Goal: Task Accomplishment & Management: Manage account settings

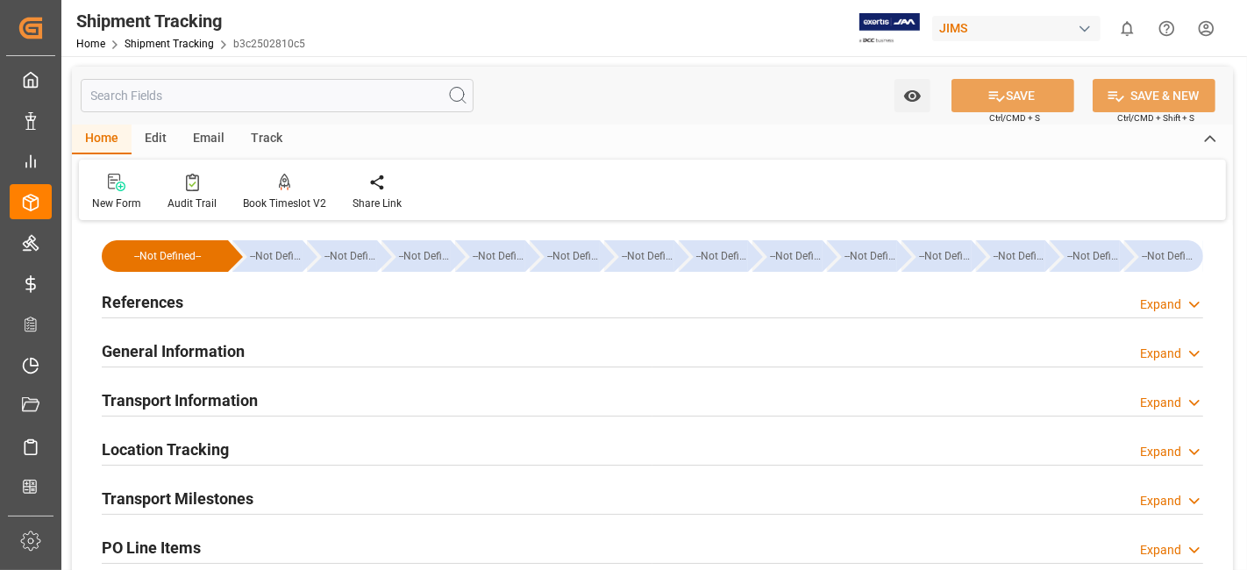
scroll to position [428, 0]
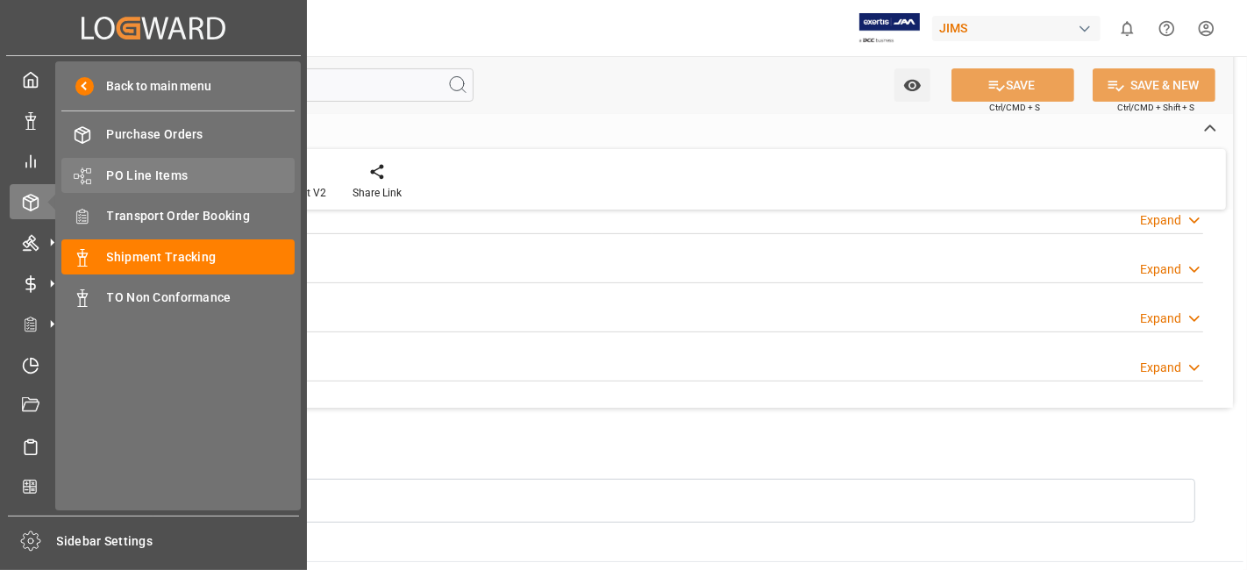
drag, startPoint x: 216, startPoint y: 210, endPoint x: 153, endPoint y: 179, distance: 70.6
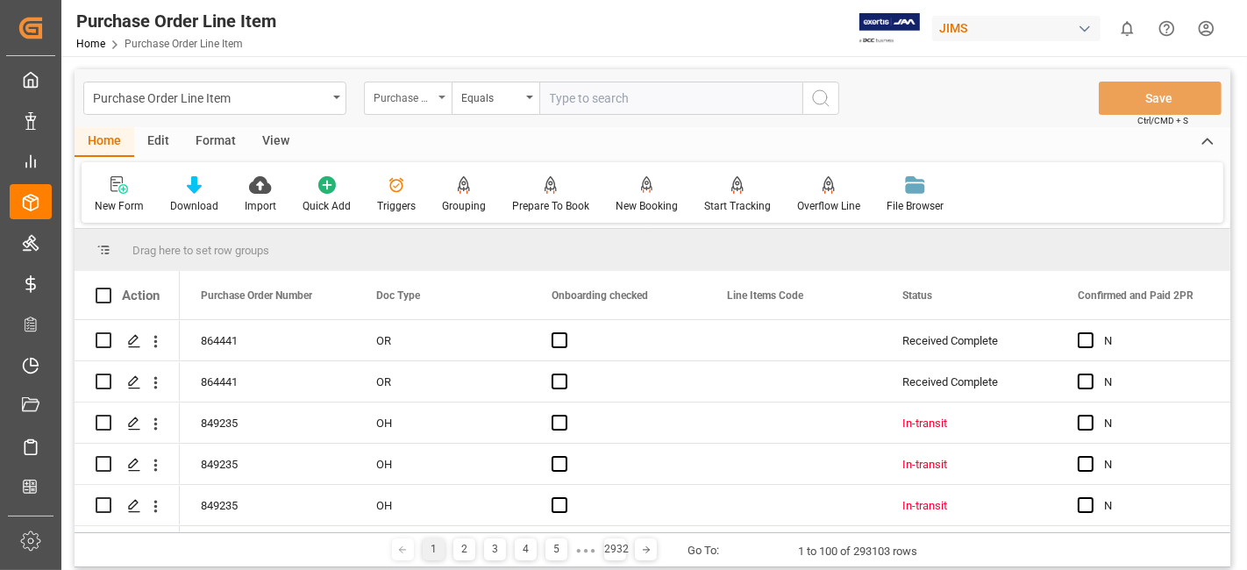
click at [444, 91] on div "Purchase Order Number" at bounding box center [408, 98] width 88 height 33
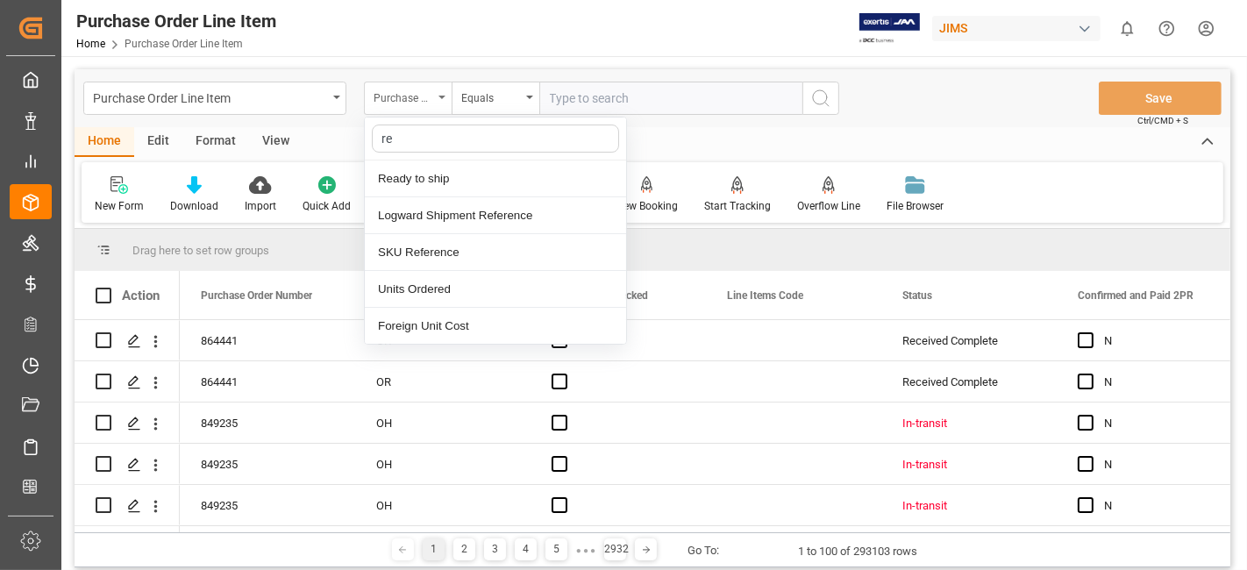
type input "ref"
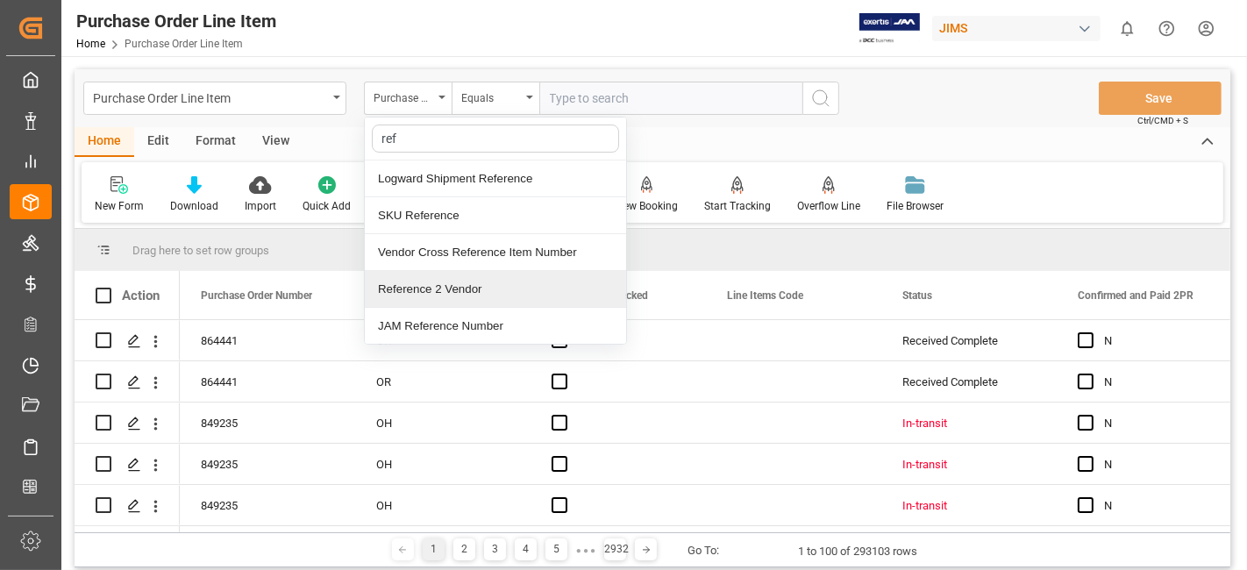
click at [428, 296] on div "Reference 2 Vendor" at bounding box center [495, 289] width 261 height 37
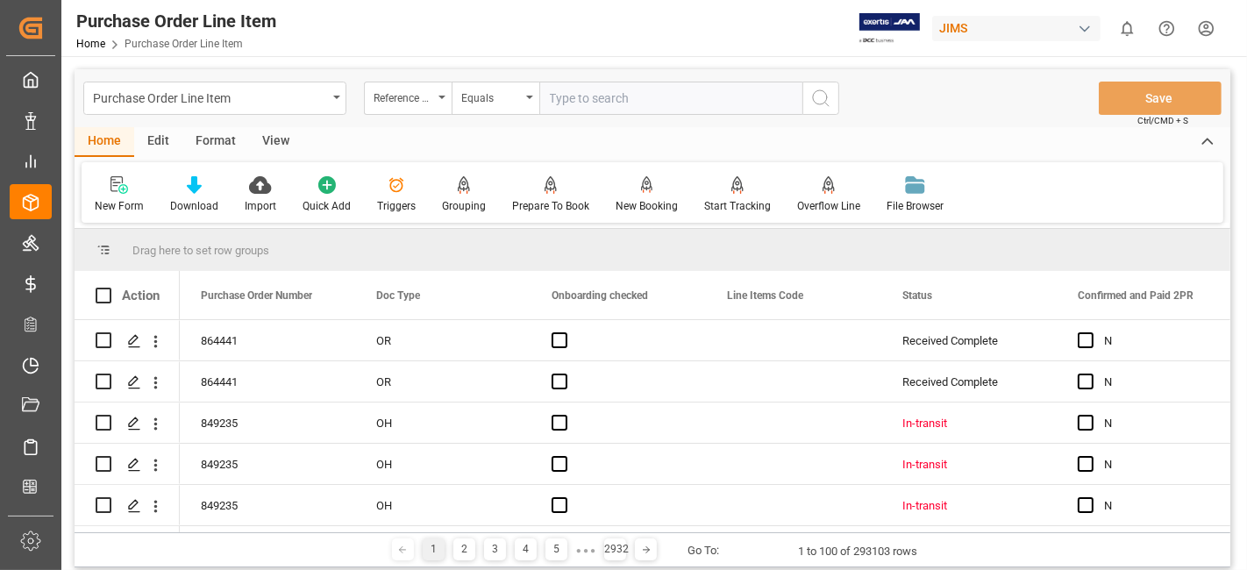
click at [579, 98] on input "text" at bounding box center [670, 98] width 263 height 33
paste input "77-10870-US"
type input "77-10870-US"
click at [822, 103] on icon "search button" at bounding box center [820, 98] width 21 height 21
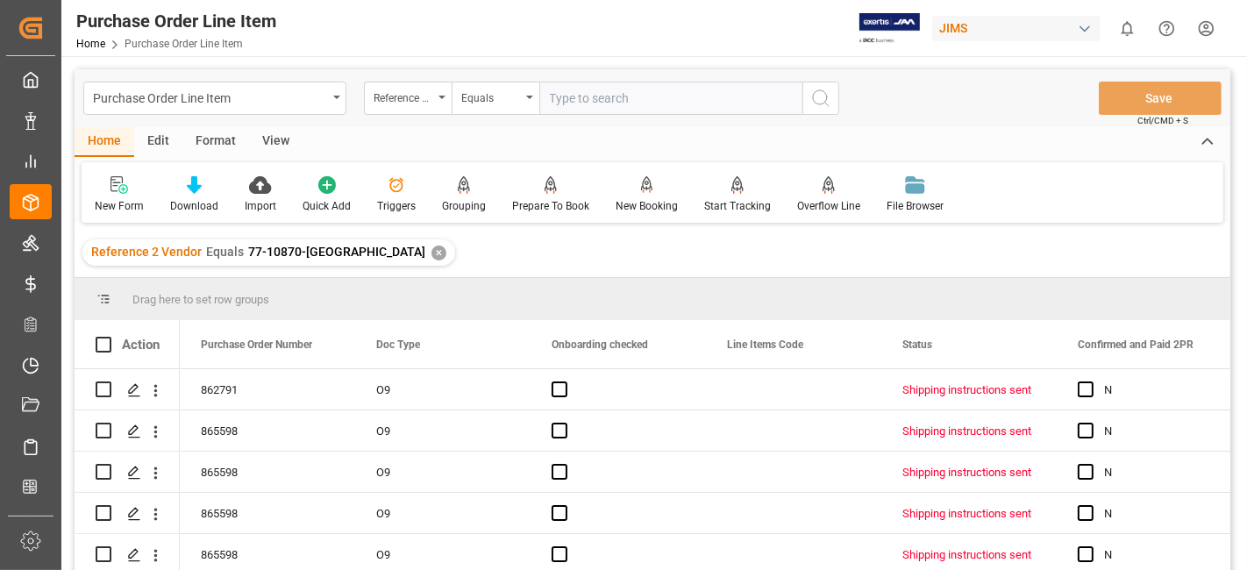
click at [279, 135] on div "View" at bounding box center [275, 142] width 53 height 30
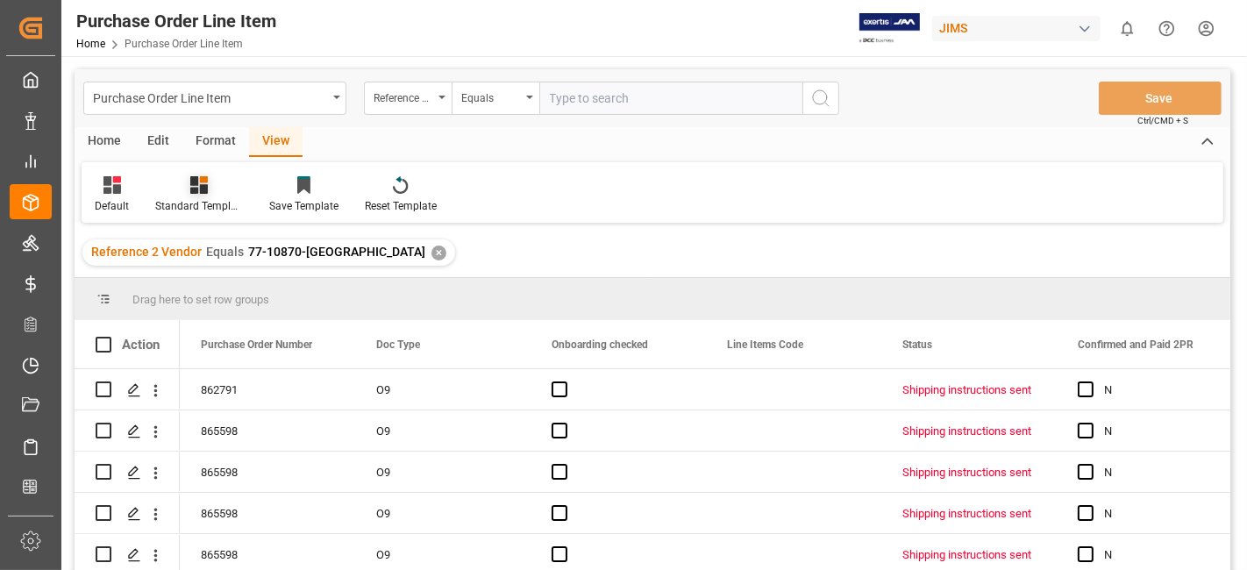
click at [200, 191] on icon at bounding box center [199, 185] width 18 height 18
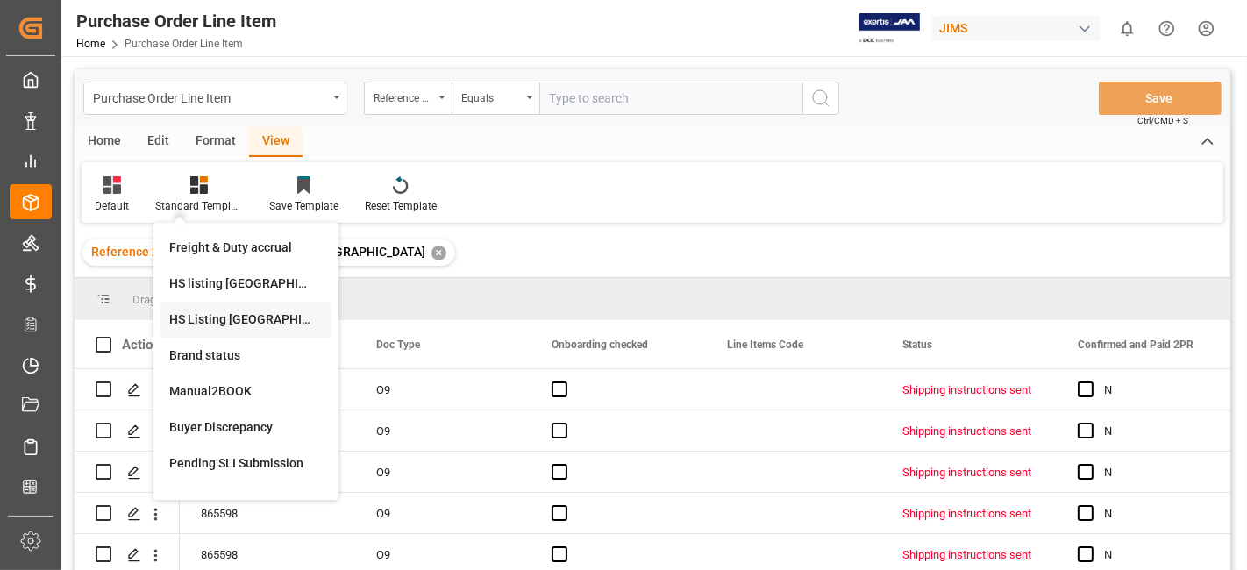
click at [222, 318] on div "HS Listing CANADA" at bounding box center [245, 319] width 153 height 18
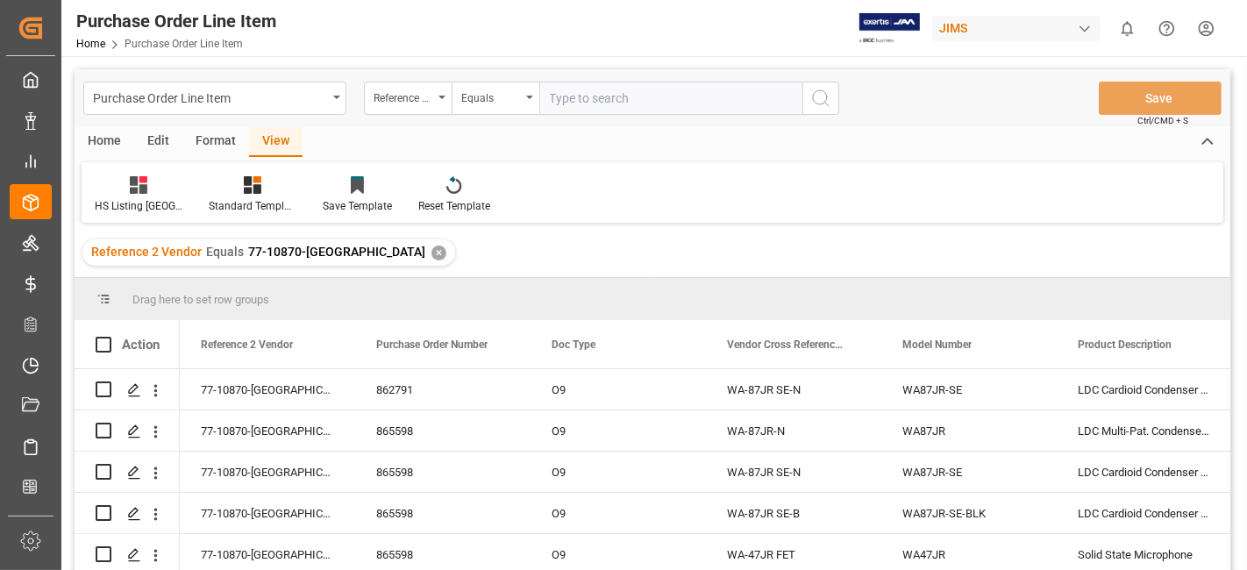
click at [109, 139] on div "Home" at bounding box center [105, 142] width 60 height 30
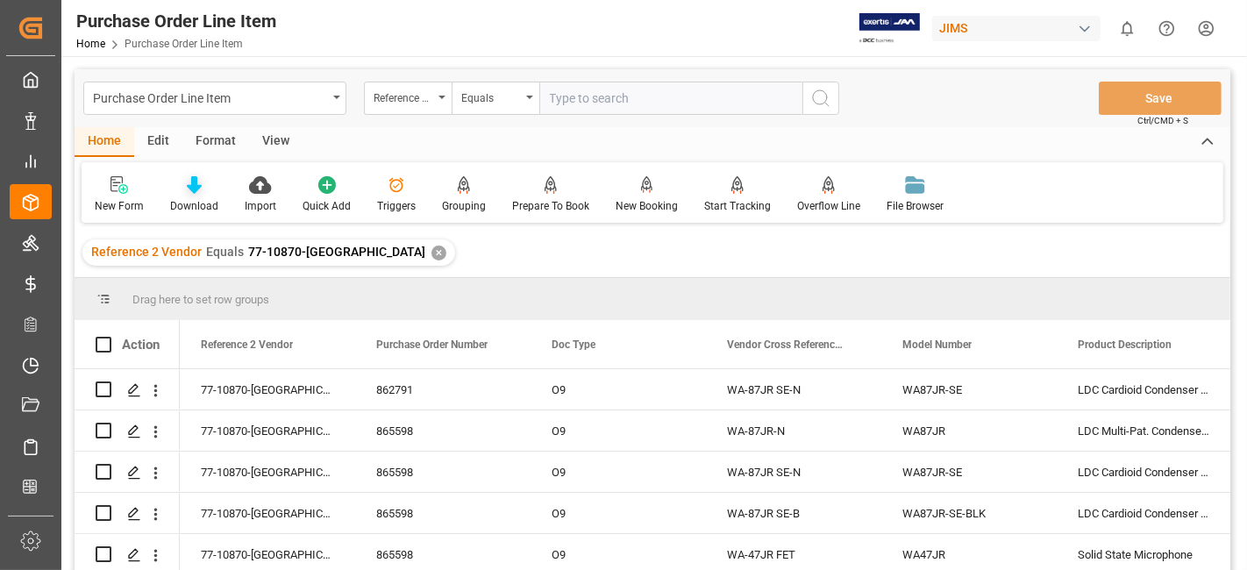
click at [203, 198] on div "Download" at bounding box center [194, 206] width 48 height 16
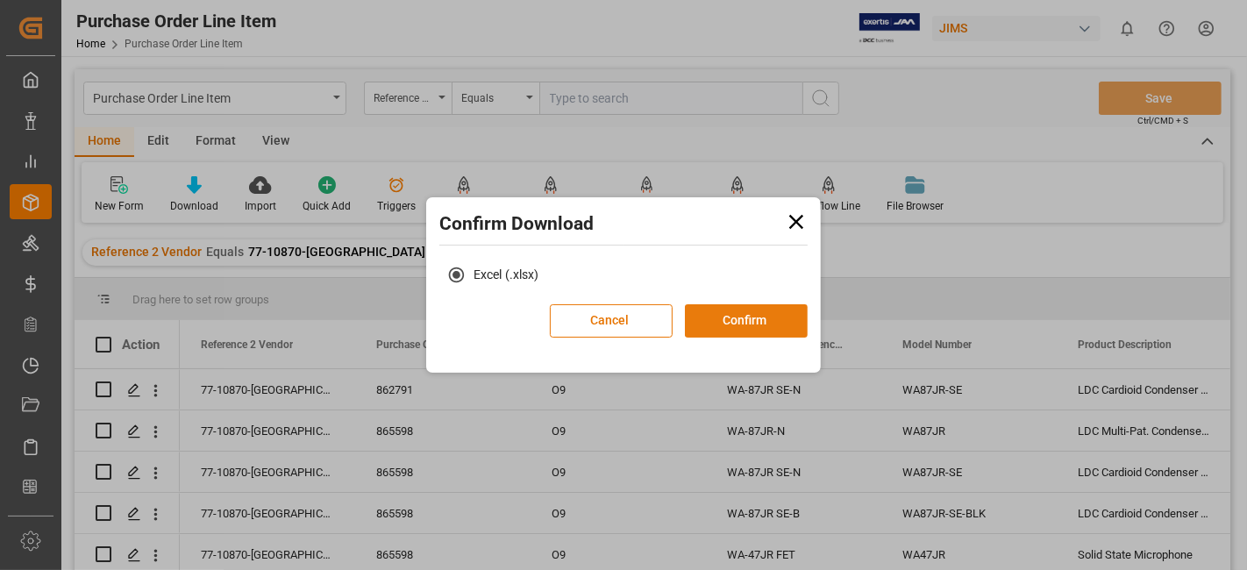
click at [746, 319] on button "Confirm" at bounding box center [746, 320] width 123 height 33
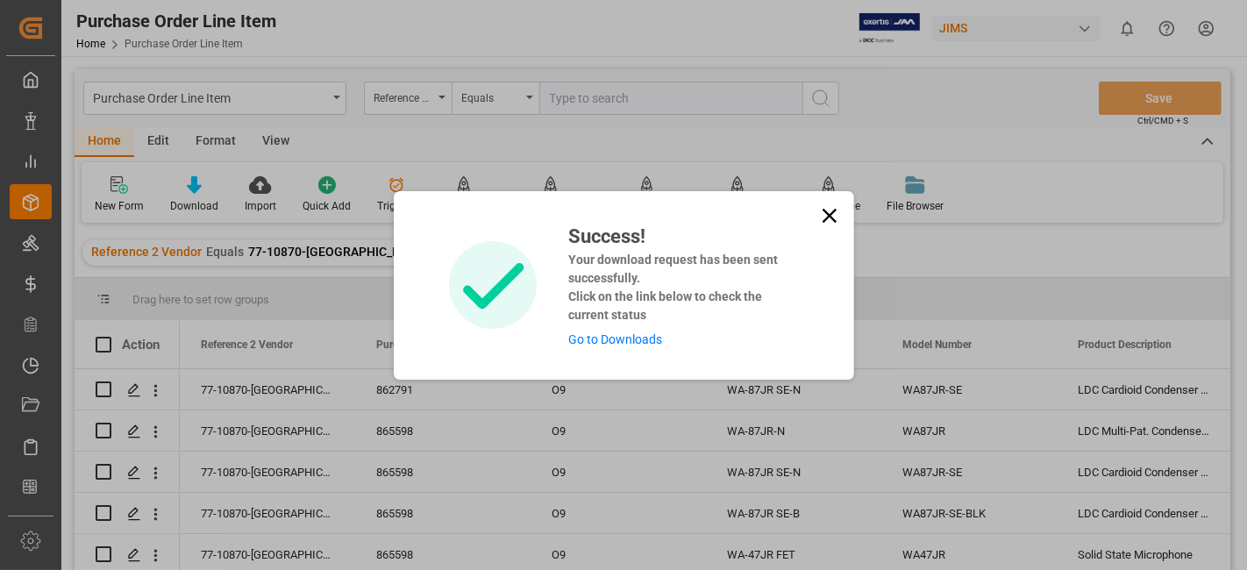
click at [631, 344] on link "Go to Downloads" at bounding box center [615, 339] width 94 height 14
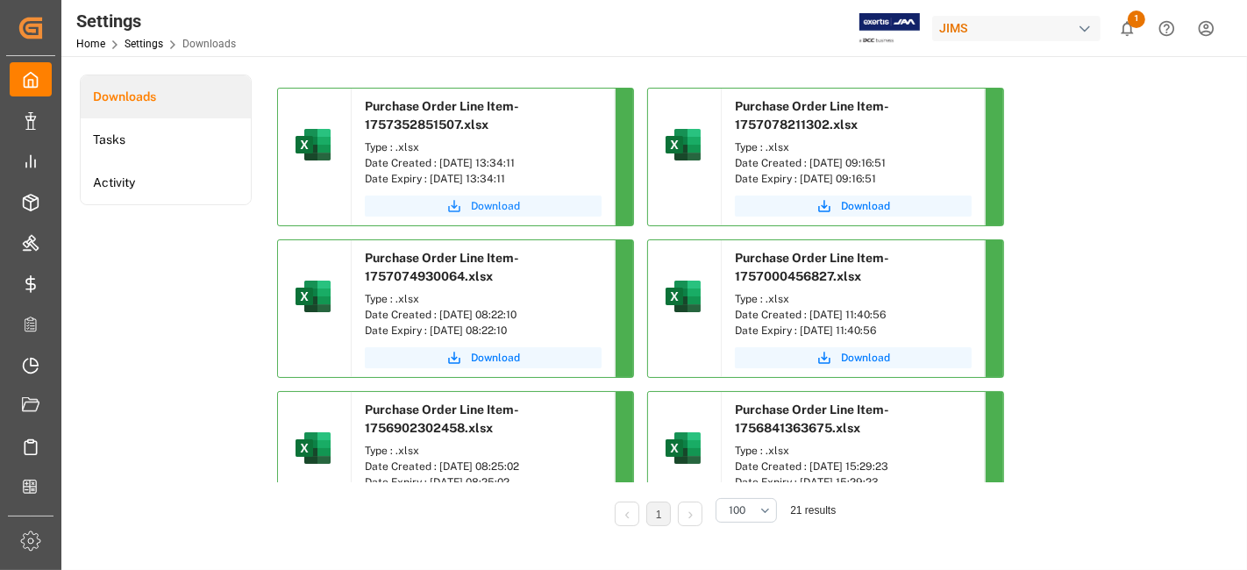
click at [498, 211] on span "Download" at bounding box center [495, 206] width 49 height 16
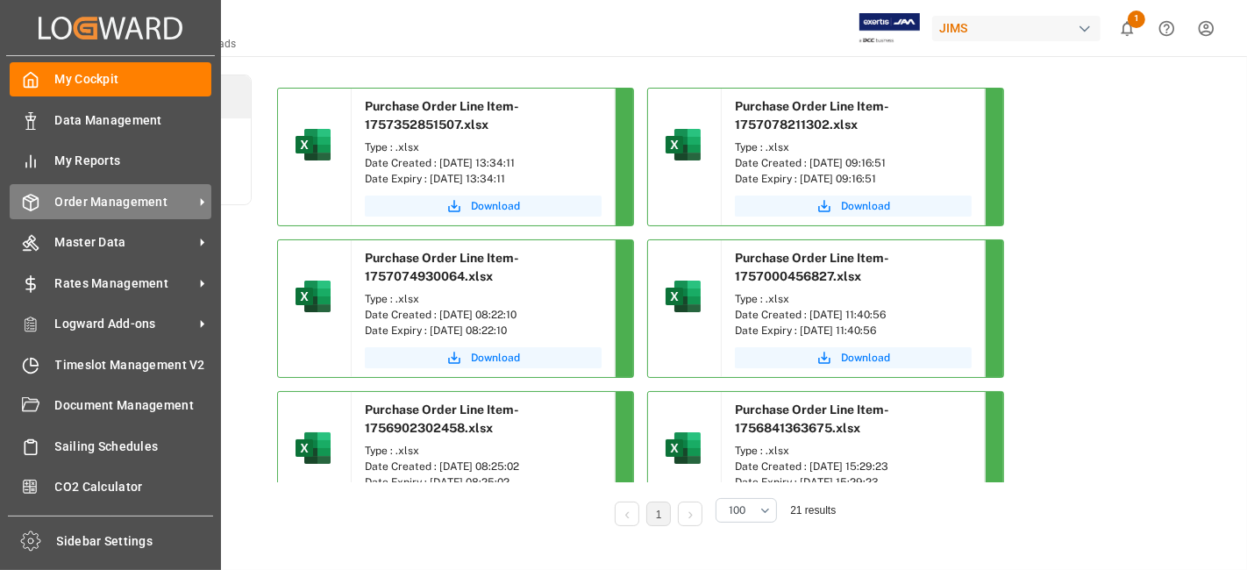
click at [98, 196] on span "Order Management" at bounding box center [124, 202] width 139 height 18
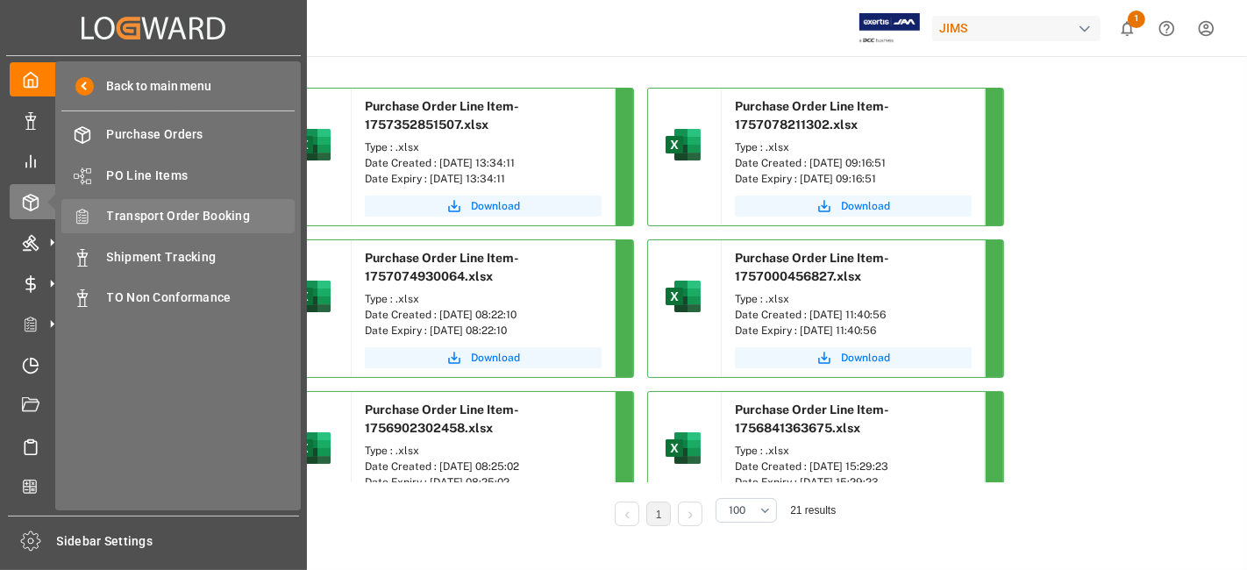
click at [174, 211] on span "Transport Order Booking" at bounding box center [201, 216] width 189 height 18
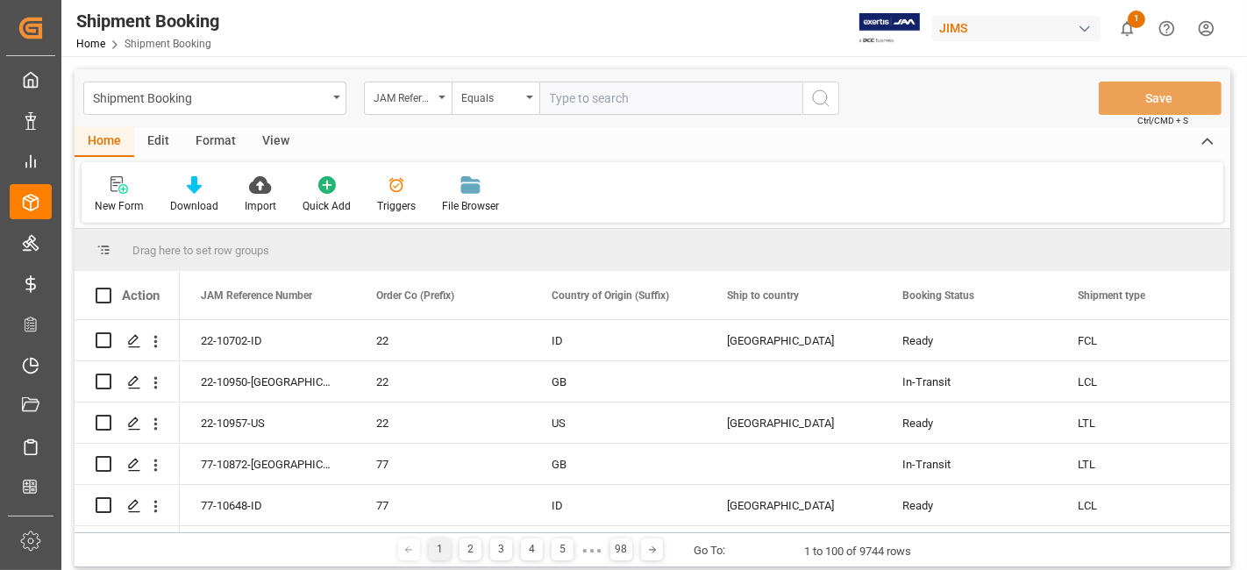
click at [629, 103] on input "text" at bounding box center [670, 98] width 263 height 33
paste input "77-10870-US"
type input "77-10870-US"
click at [826, 105] on icon "search button" at bounding box center [820, 98] width 21 height 21
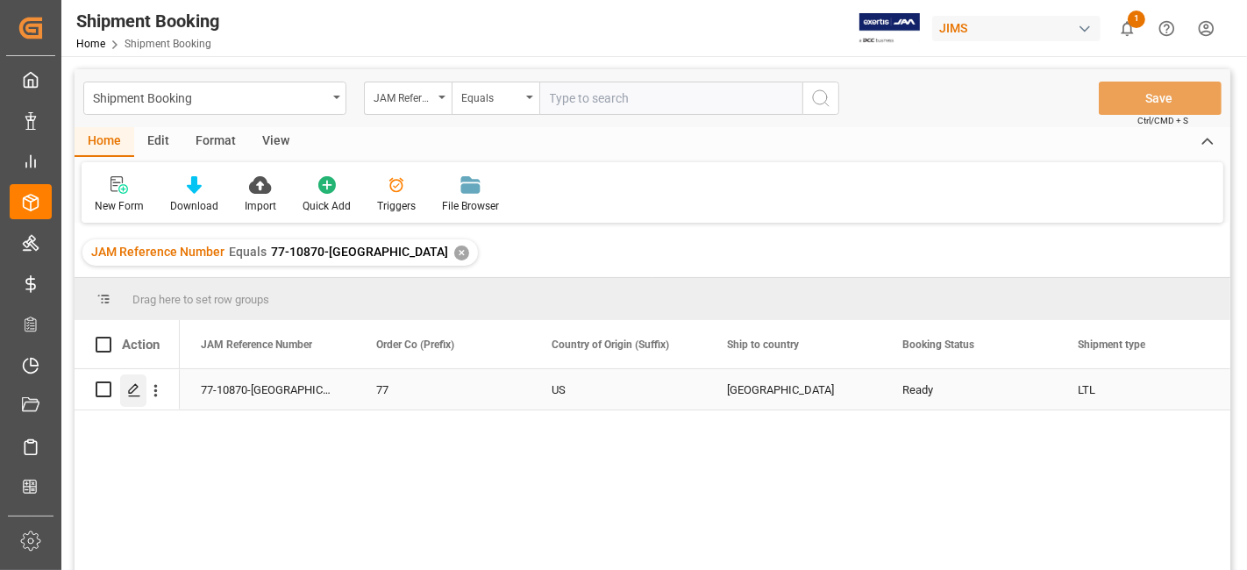
click at [132, 395] on icon "Press SPACE to select this row." at bounding box center [134, 390] width 14 height 14
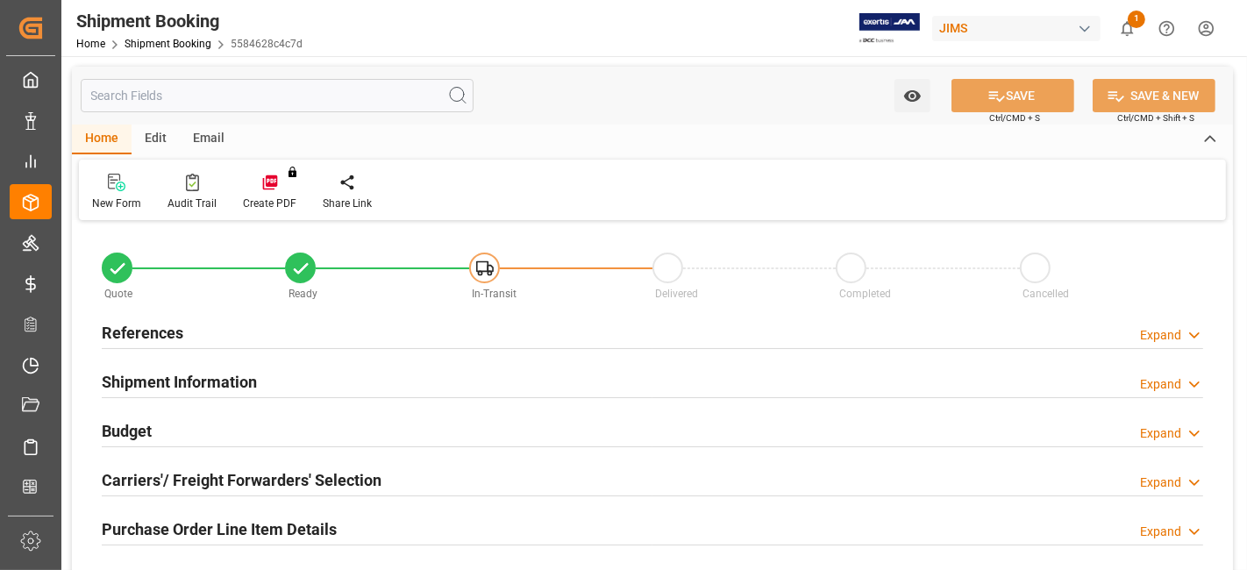
type input "0"
type input "08-09-2025"
click at [206, 324] on div "References Expand" at bounding box center [652, 331] width 1101 height 33
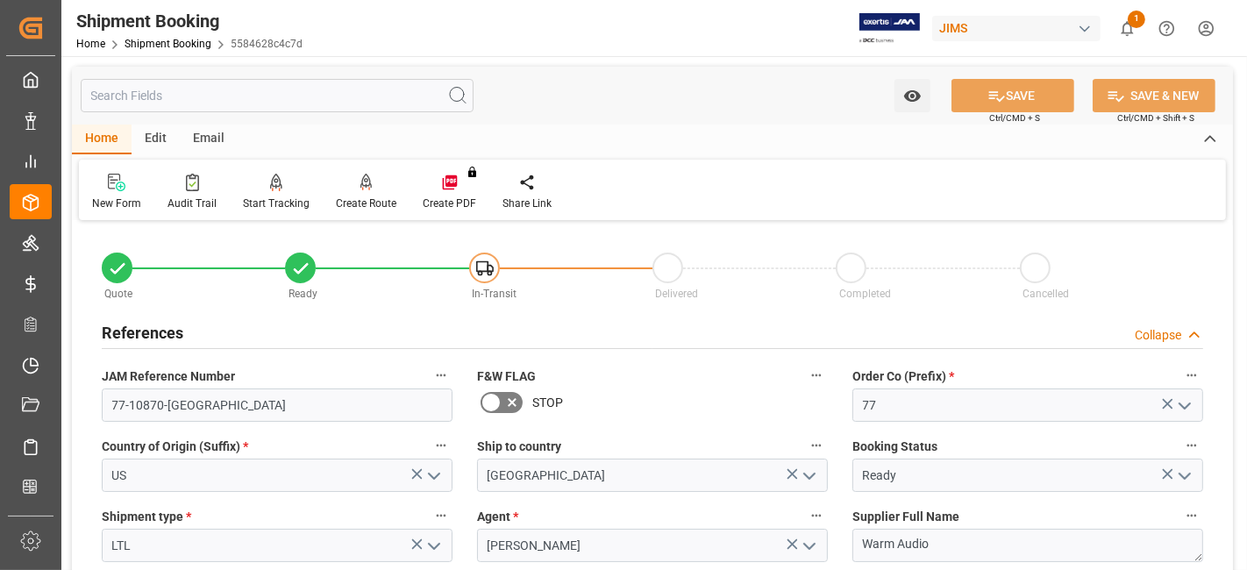
scroll to position [97, 0]
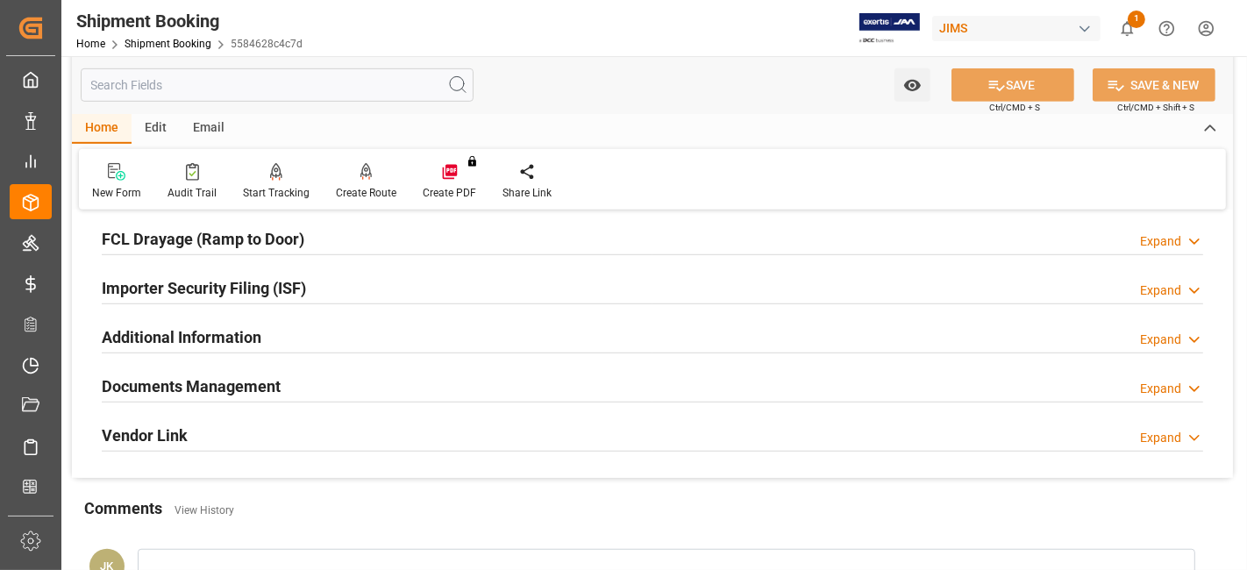
click at [232, 368] on div "Documents Management" at bounding box center [191, 384] width 179 height 33
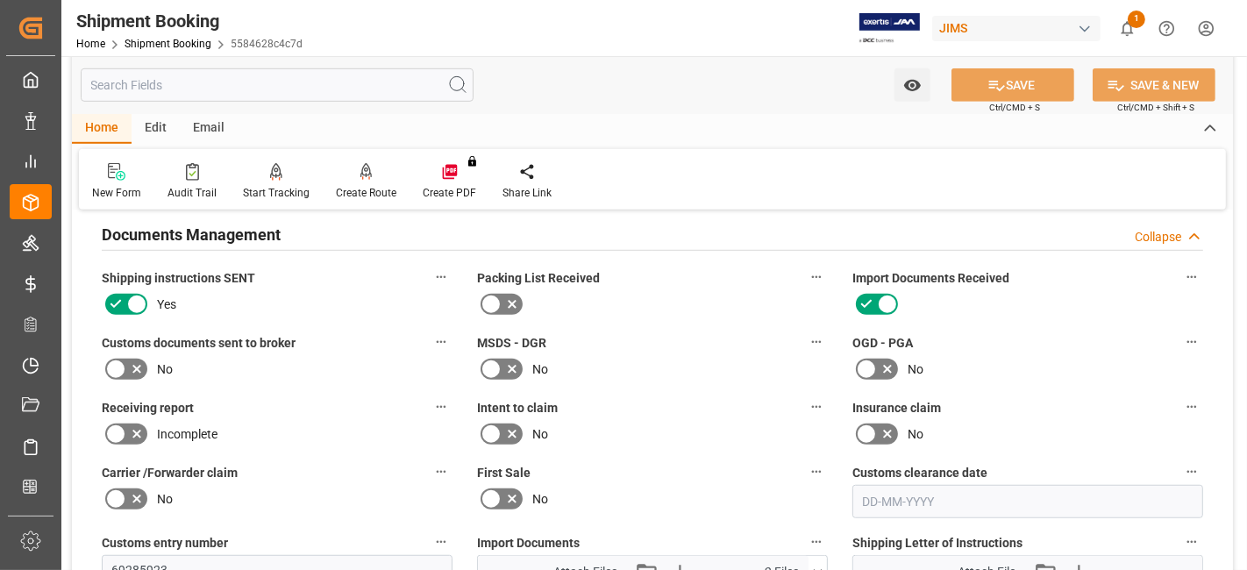
scroll to position [994, 0]
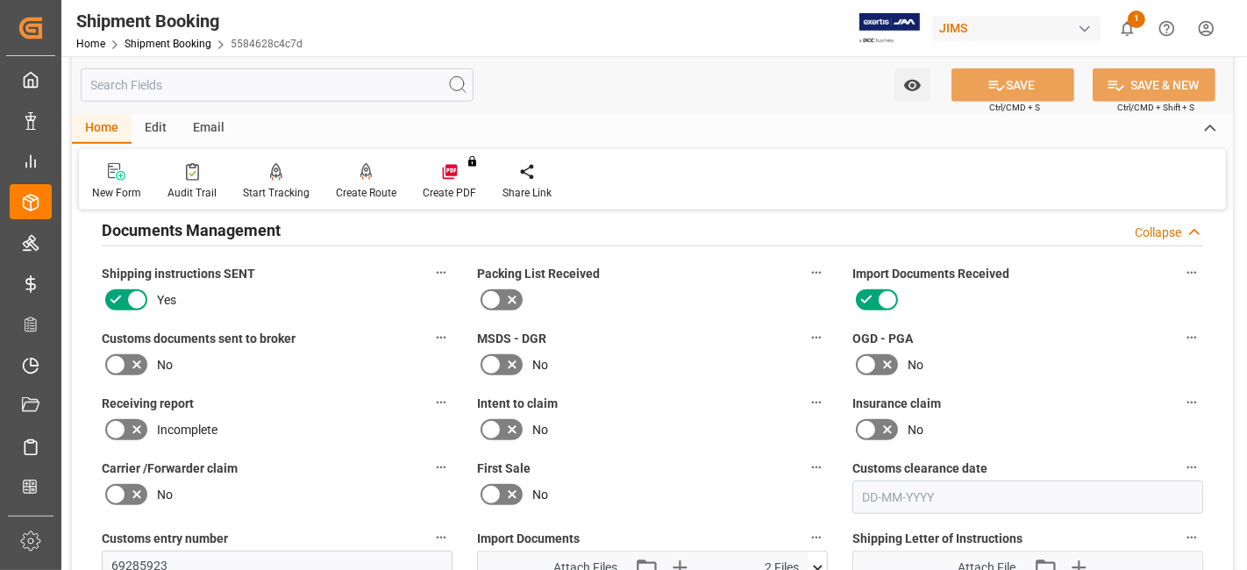
click at [144, 354] on icon at bounding box center [136, 364] width 21 height 21
click at [0, 0] on input "checkbox" at bounding box center [0, 0] width 0 height 0
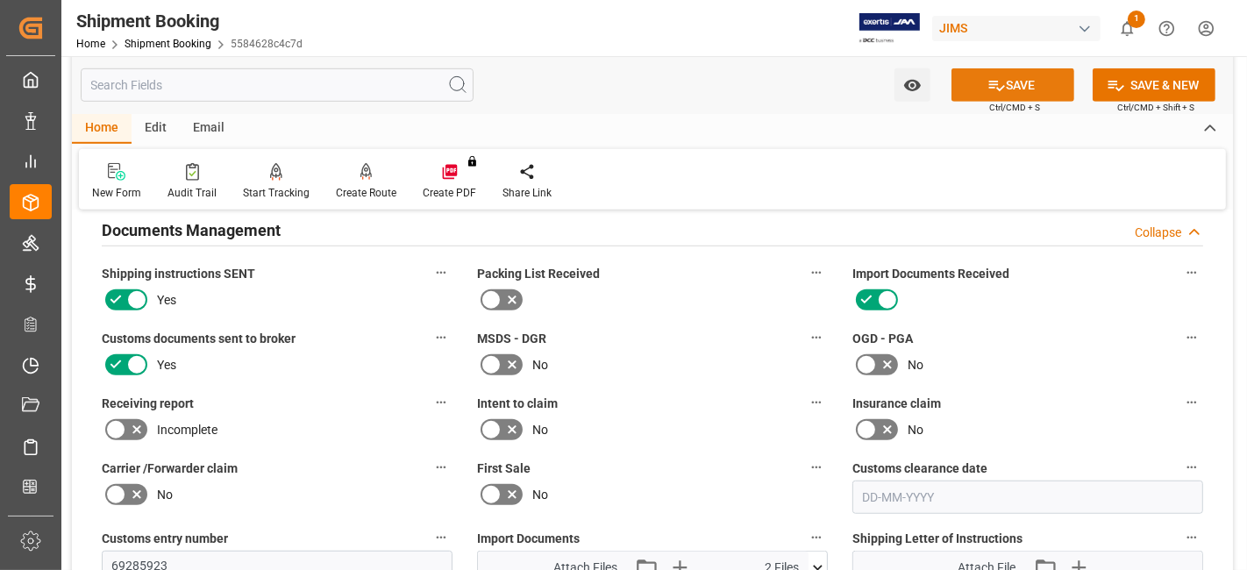
click at [989, 99] on button "SAVE" at bounding box center [1012, 84] width 123 height 33
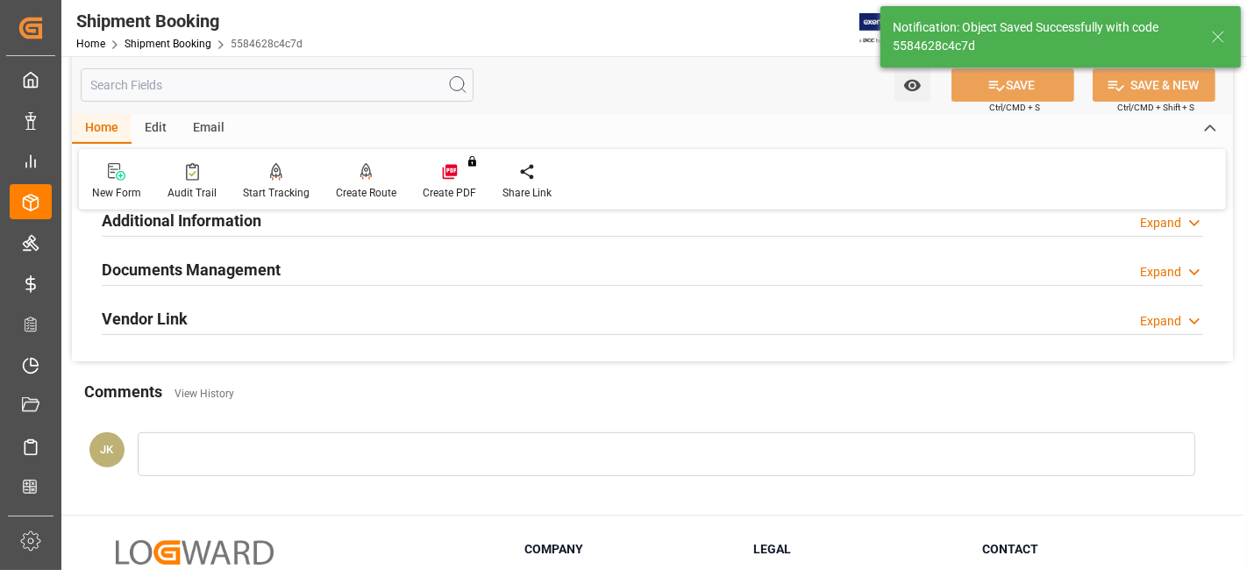
scroll to position [565, 0]
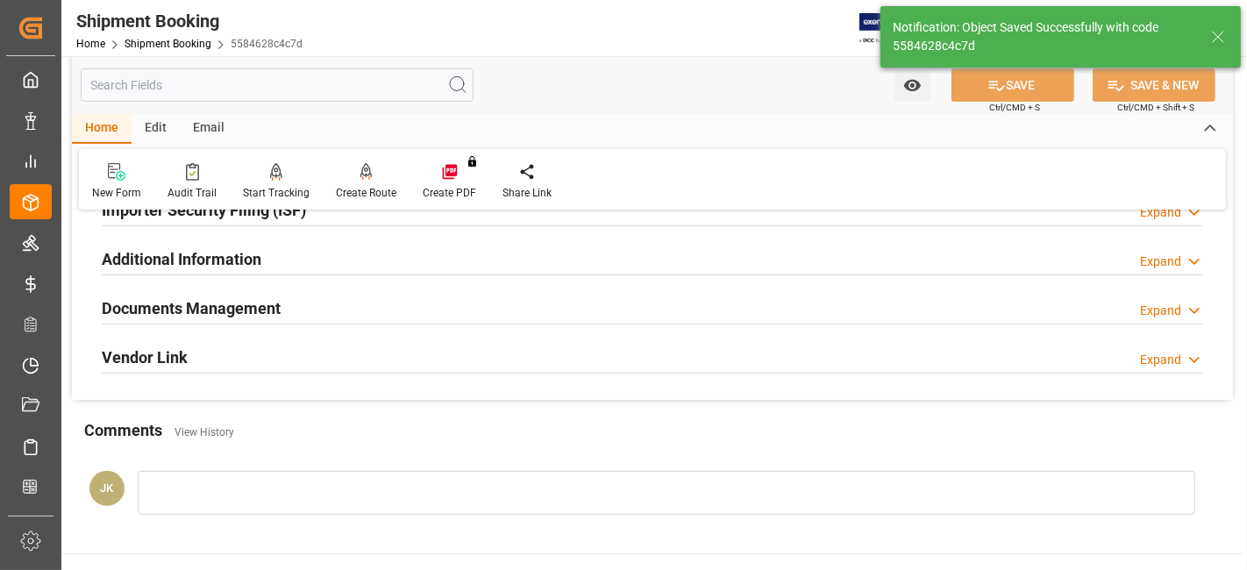
click at [218, 313] on h2 "Documents Management" at bounding box center [191, 308] width 179 height 24
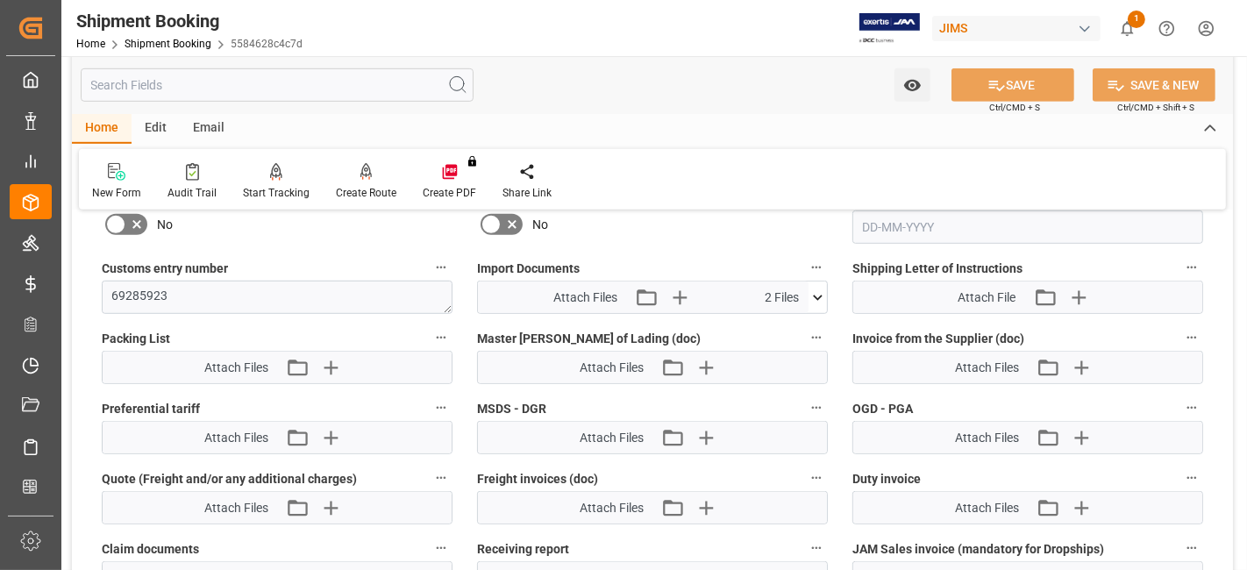
scroll to position [916, 0]
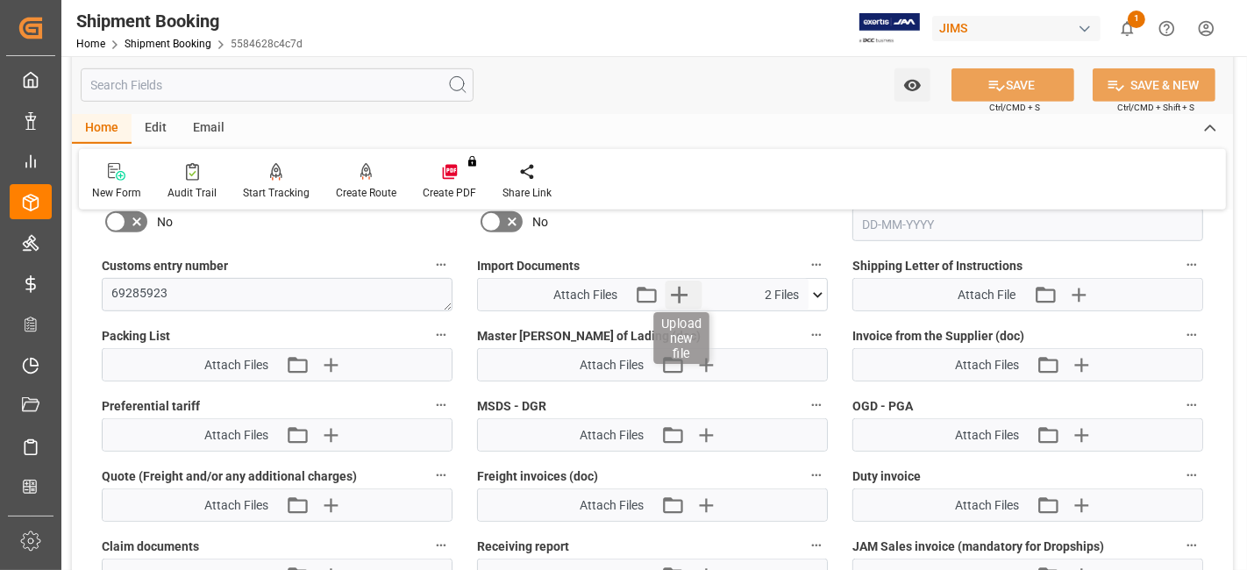
click at [679, 290] on icon "button" at bounding box center [679, 295] width 17 height 17
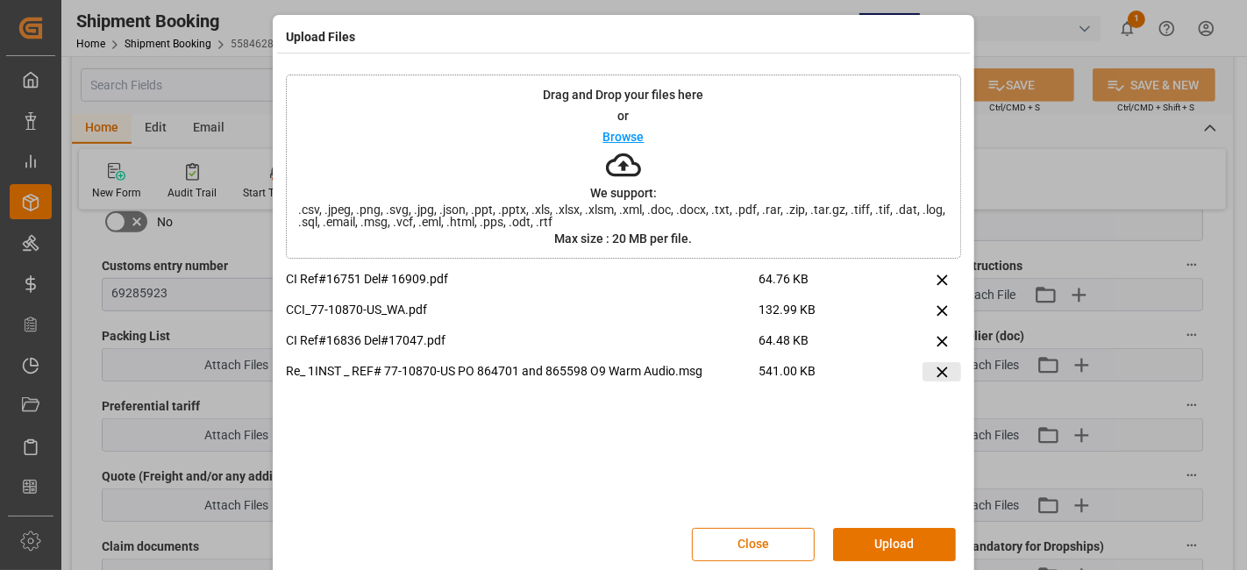
click at [933, 372] on icon at bounding box center [942, 372] width 18 height 18
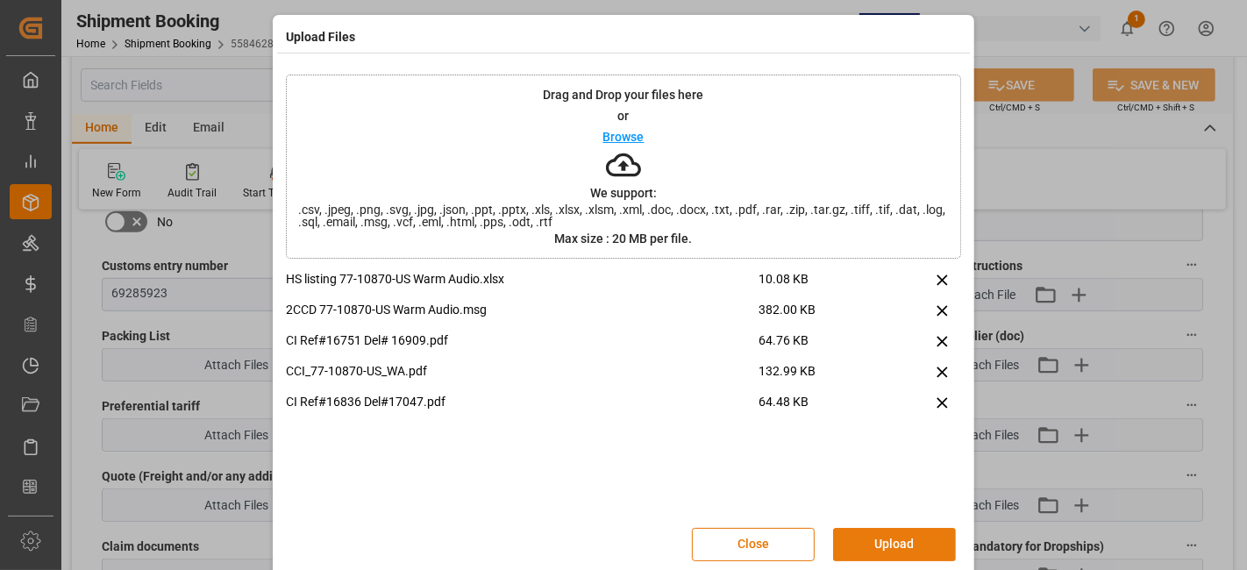
click at [912, 537] on button "Upload" at bounding box center [894, 544] width 123 height 33
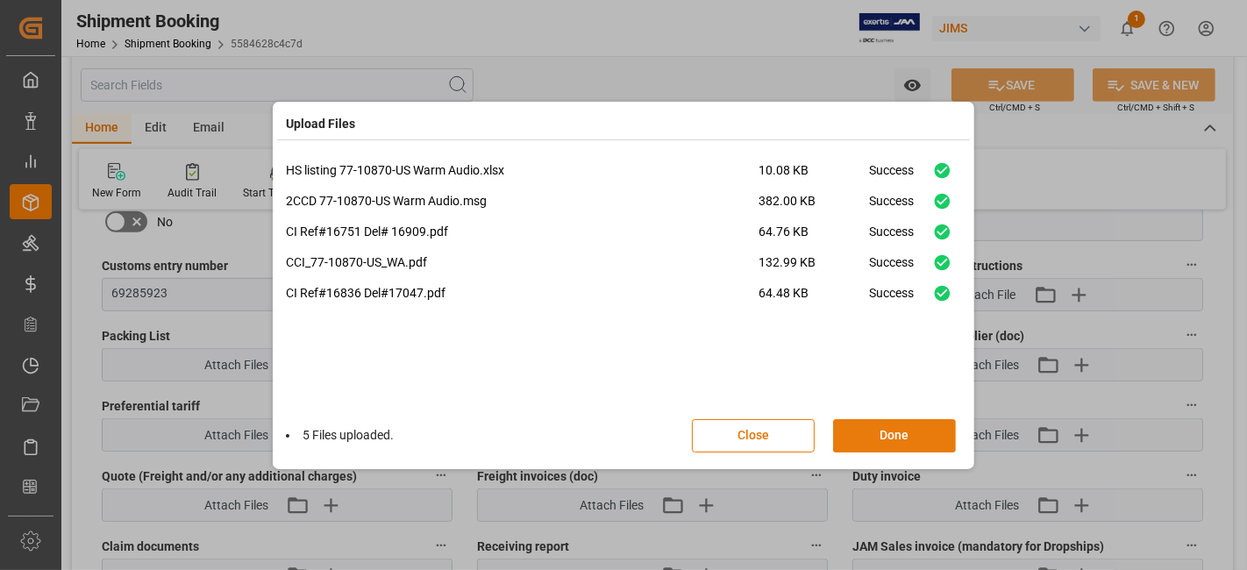
click at [864, 431] on button "Done" at bounding box center [894, 435] width 123 height 33
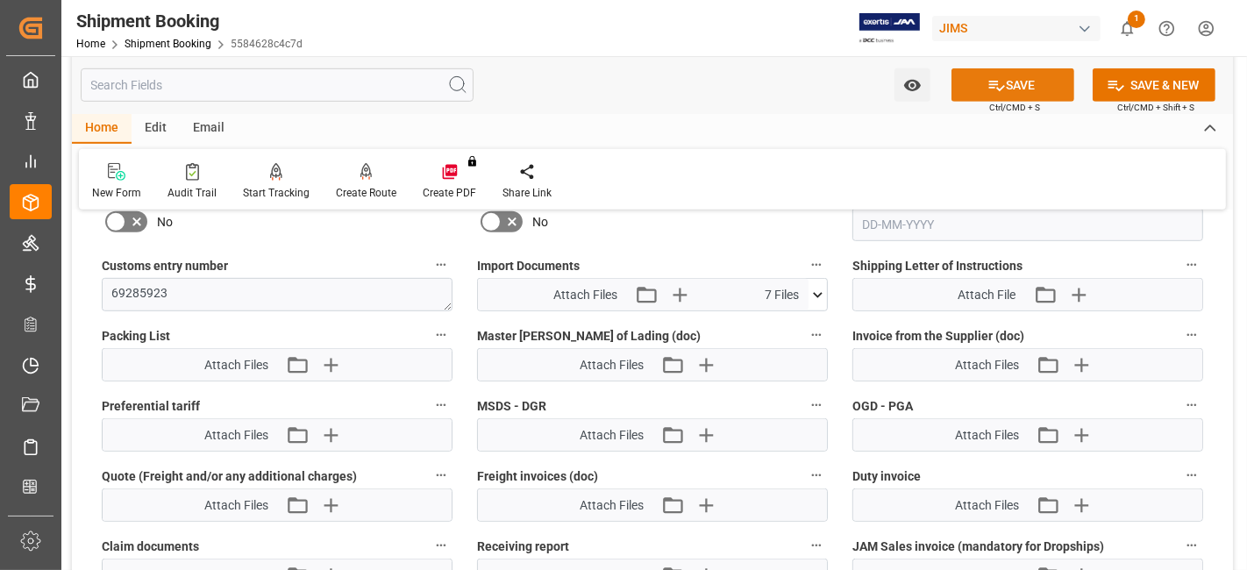
click at [967, 80] on button "SAVE" at bounding box center [1012, 84] width 123 height 33
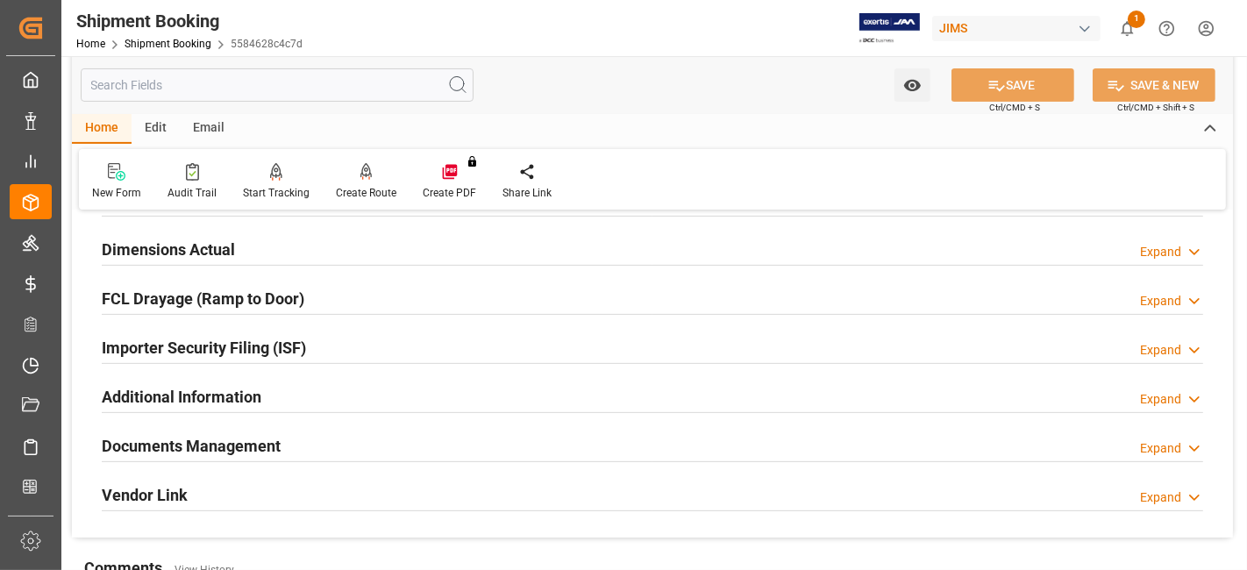
scroll to position [428, 0]
click at [263, 438] on h2 "Documents Management" at bounding box center [191, 445] width 179 height 24
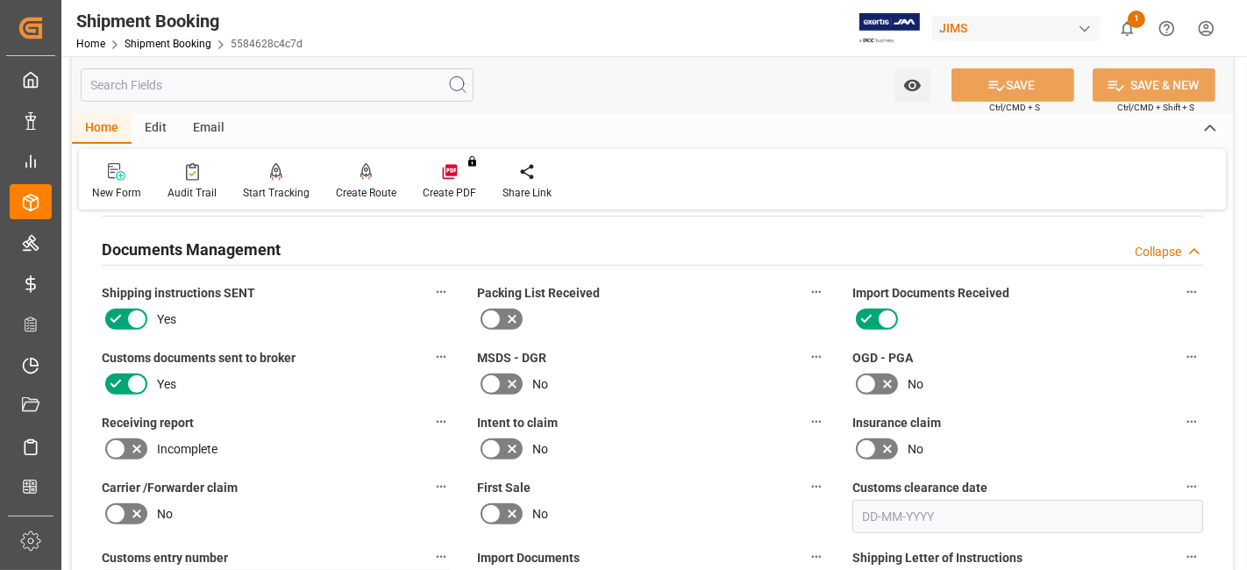
scroll to position [584, 0]
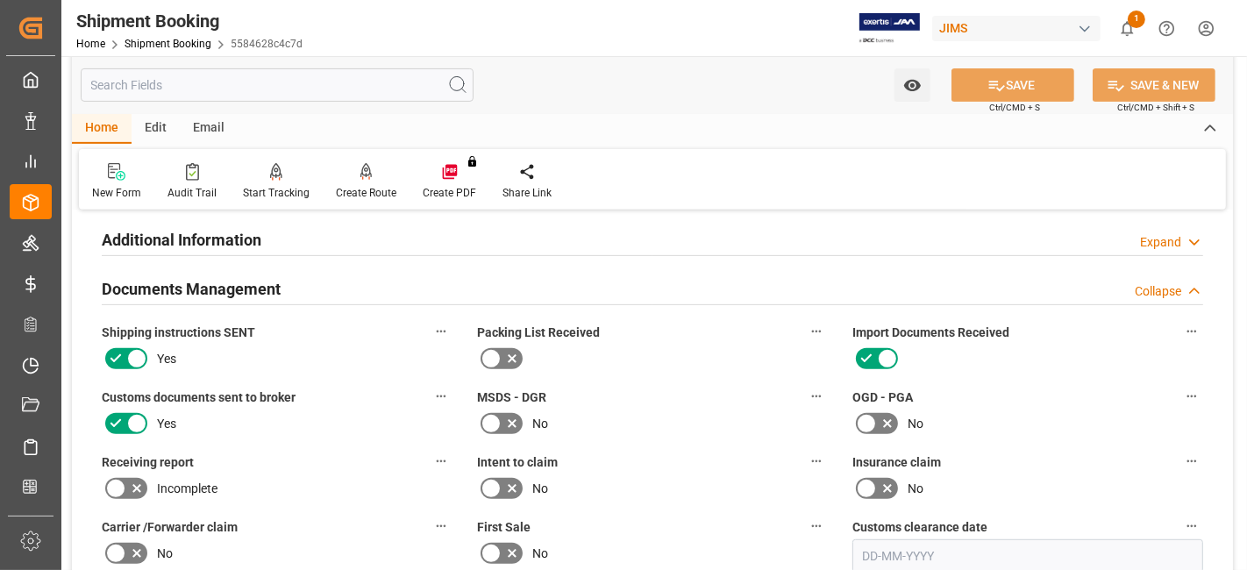
click at [349, 450] on label "Receiving report" at bounding box center [277, 462] width 351 height 25
click at [430, 450] on button "Receiving report" at bounding box center [441, 461] width 23 height 23
click at [345, 464] on div at bounding box center [623, 285] width 1247 height 570
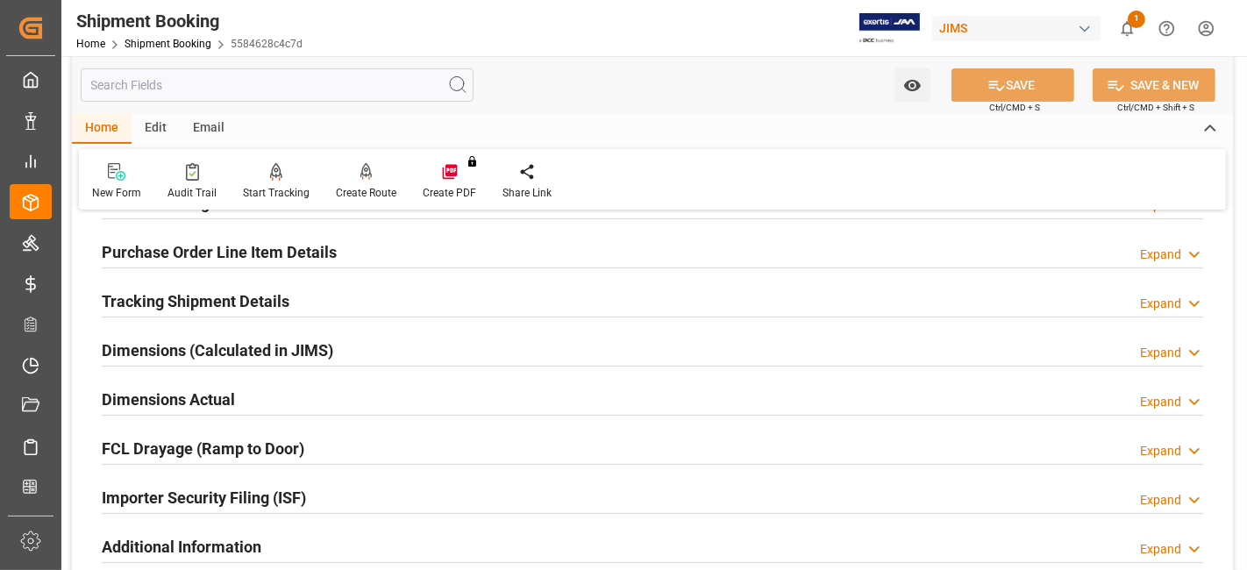
scroll to position [273, 0]
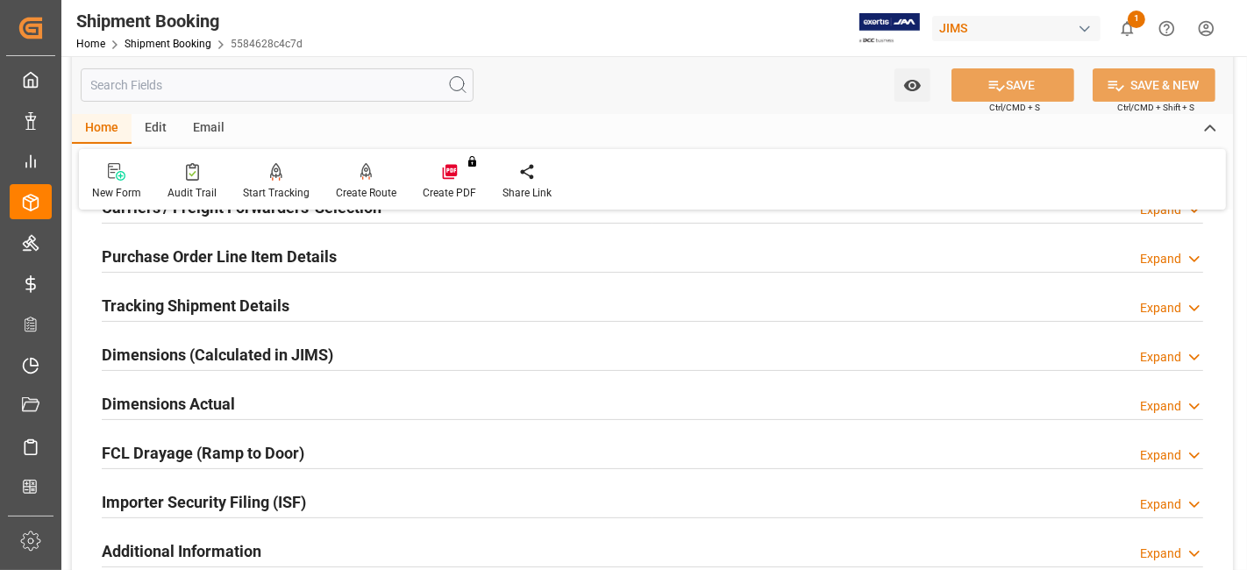
click at [194, 299] on h2 "Tracking Shipment Details" at bounding box center [196, 306] width 188 height 24
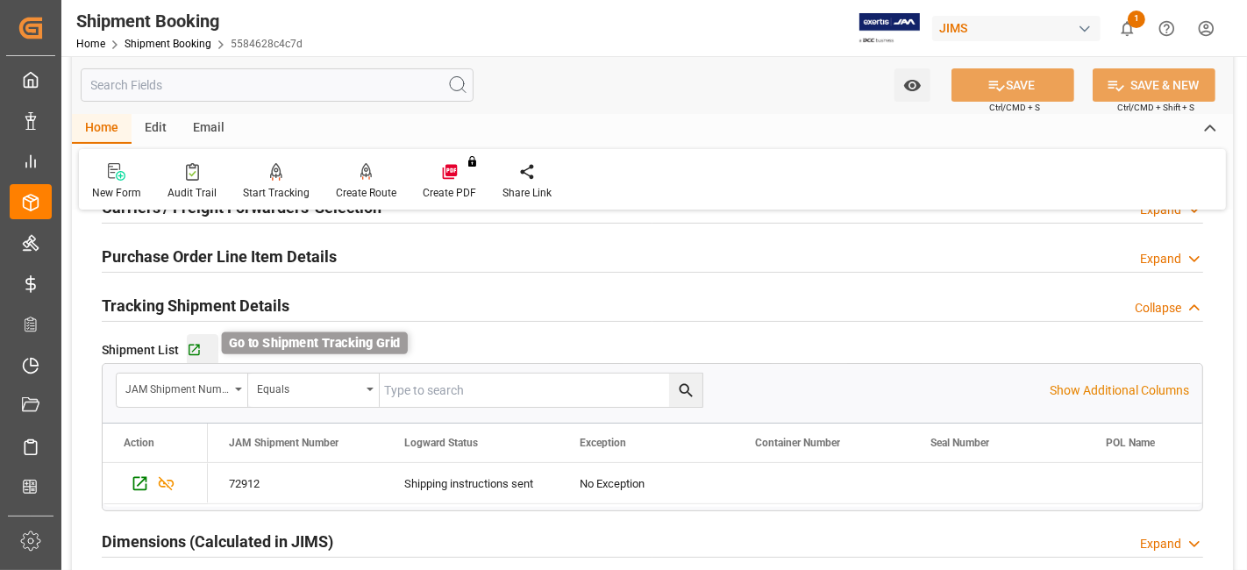
click at [195, 350] on icon "button" at bounding box center [194, 350] width 15 height 15
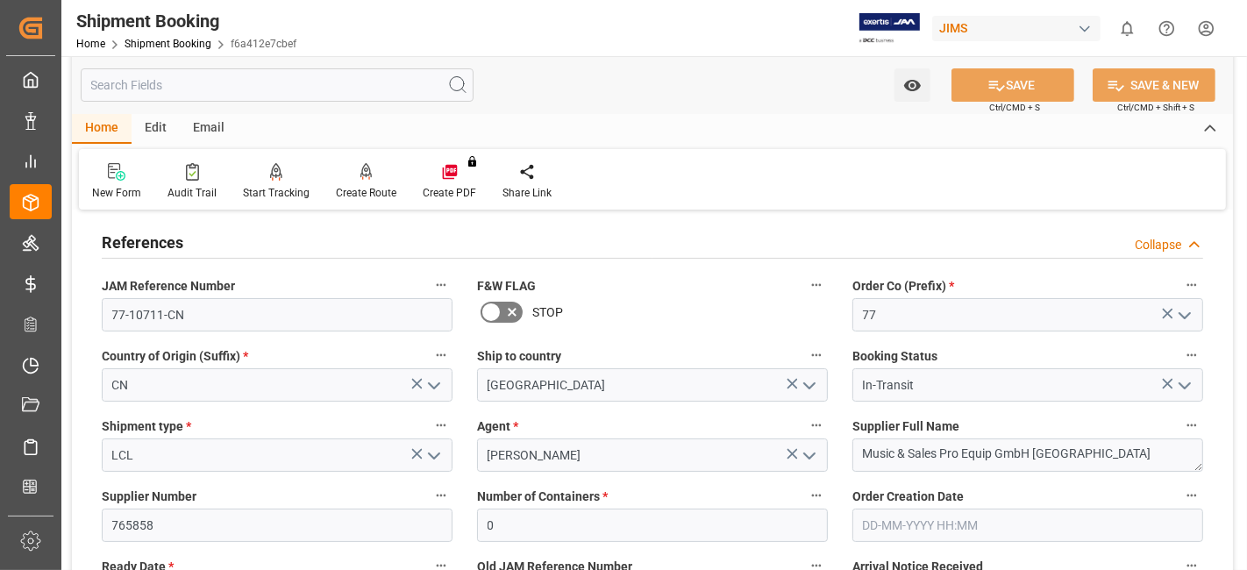
scroll to position [117, 0]
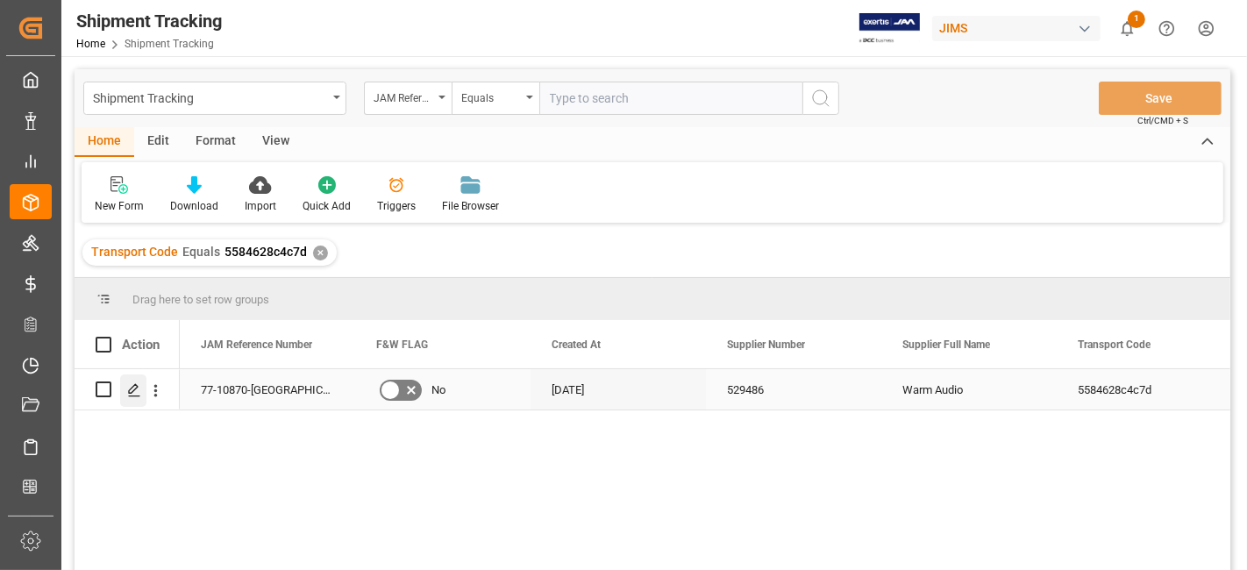
click at [135, 383] on icon "Press SPACE to select this row." at bounding box center [134, 390] width 14 height 14
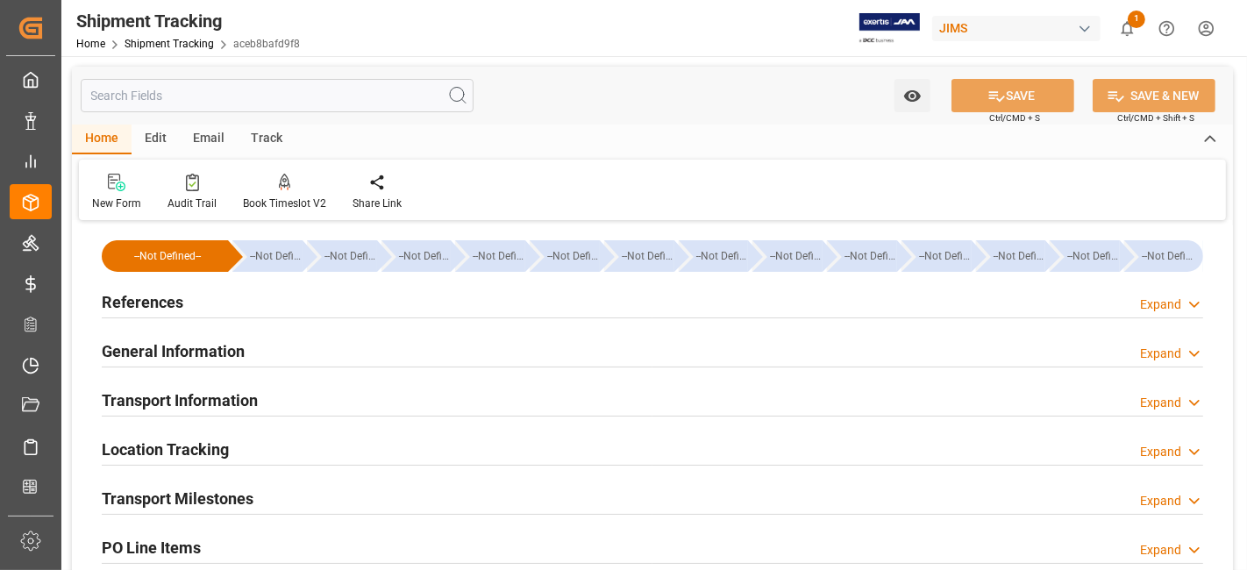
type input "04-09-2025"
type input "08-09-2025 00:00"
type input "16-09-2025 00:00"
click at [251, 303] on div "References Expand" at bounding box center [652, 300] width 1101 height 33
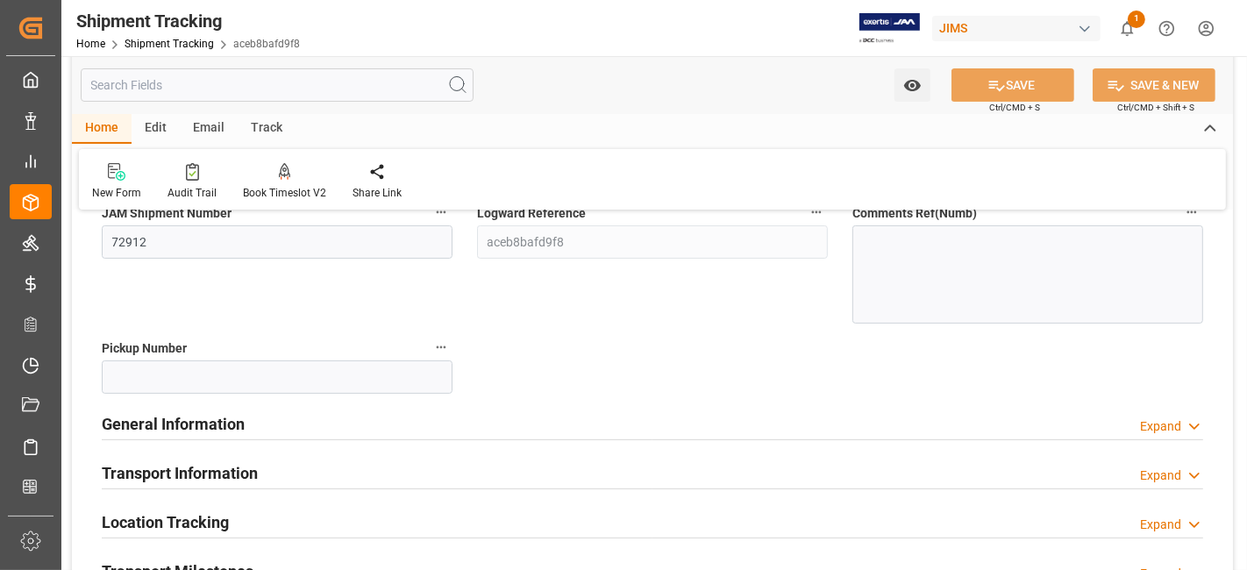
scroll to position [389, 0]
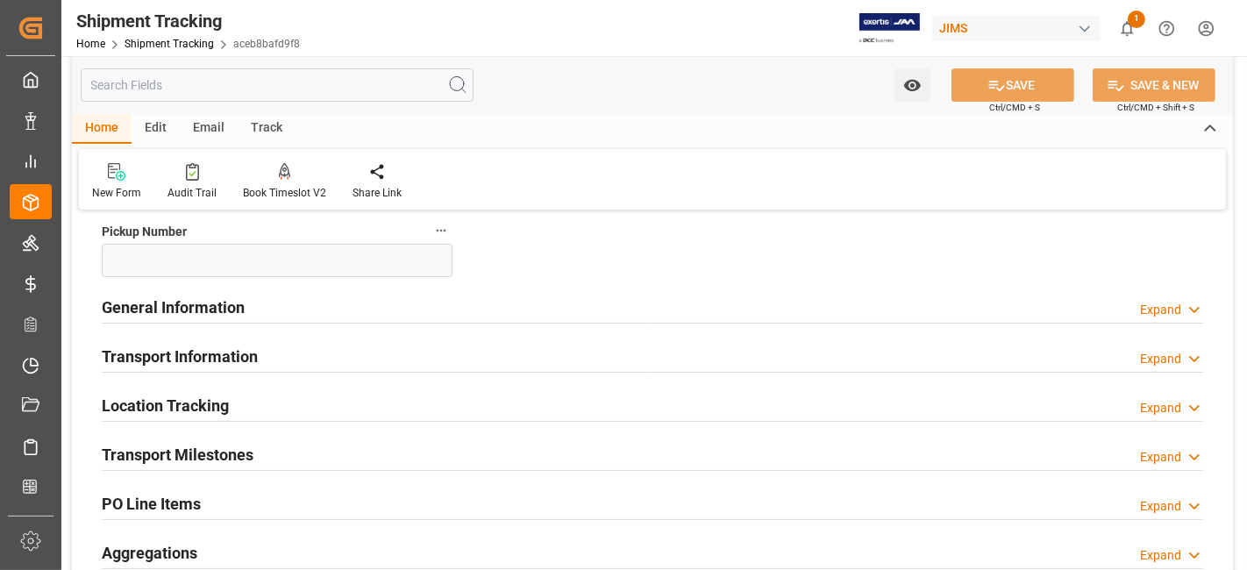
click at [267, 442] on div "Transport Milestones Expand" at bounding box center [652, 453] width 1101 height 33
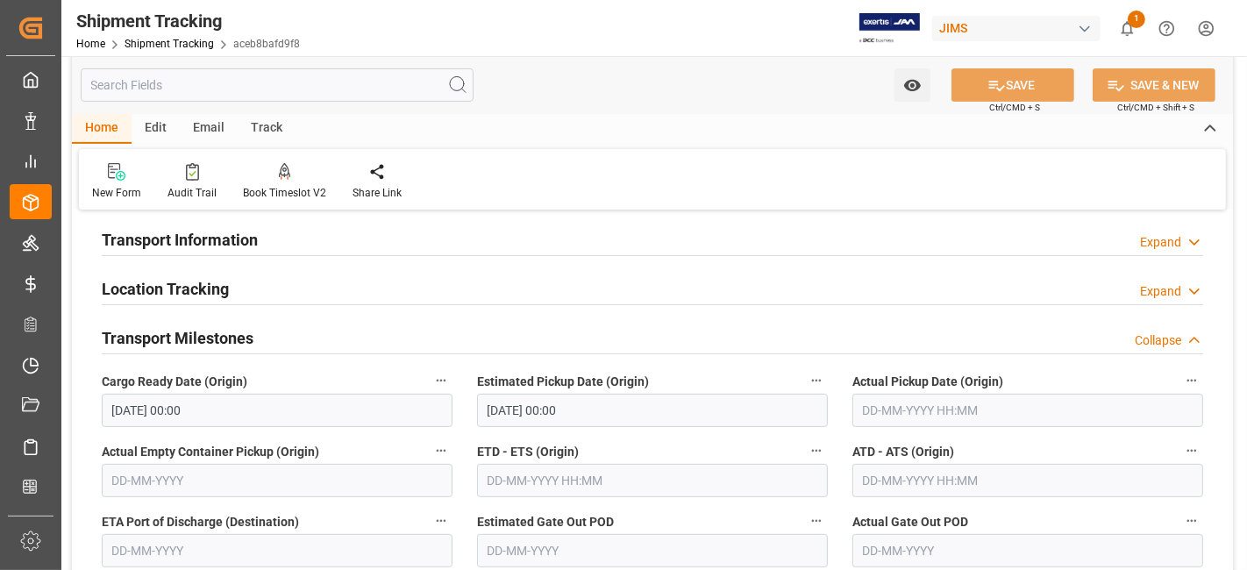
scroll to position [545, 0]
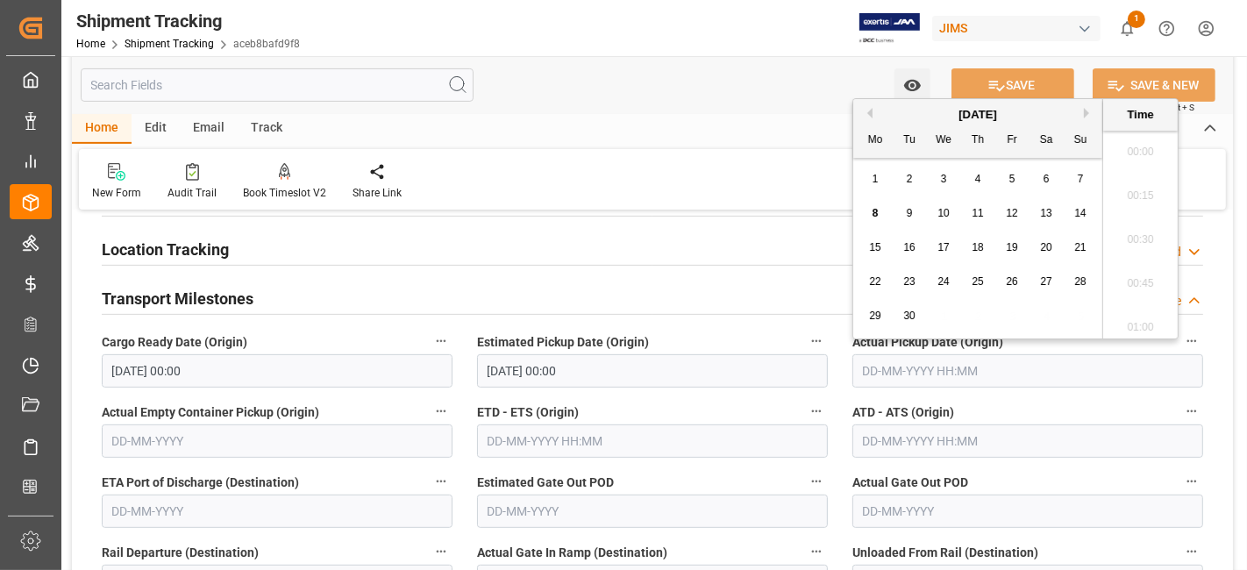
click at [894, 373] on input "text" at bounding box center [1027, 370] width 351 height 33
click at [877, 217] on span "8" at bounding box center [876, 213] width 6 height 12
type input "08-09-2025 00:00"
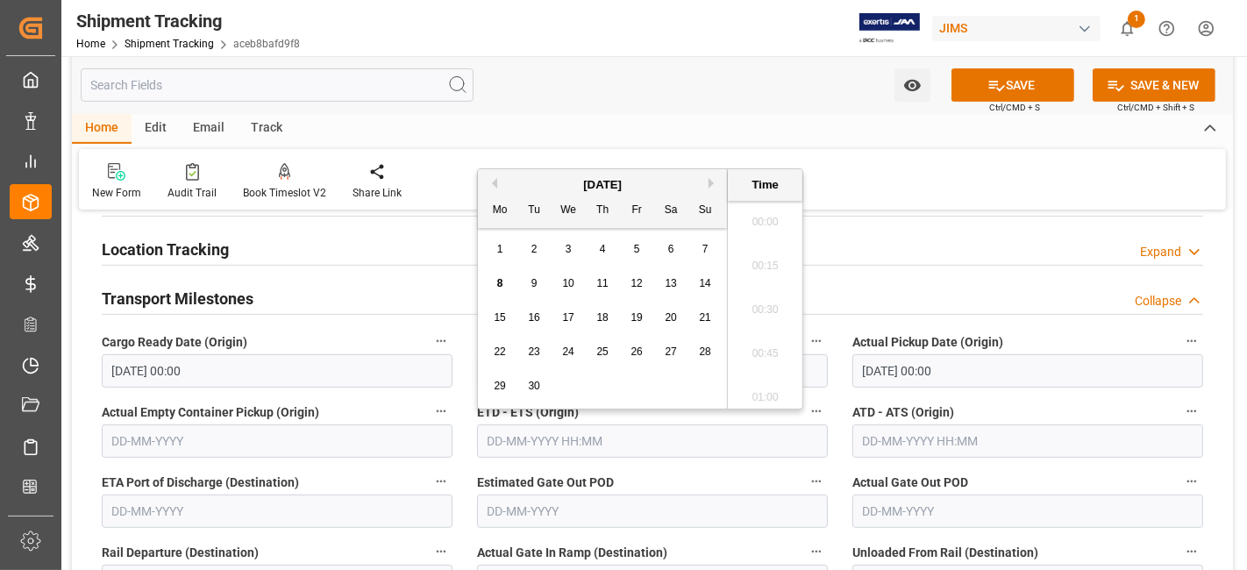
click at [653, 439] on input "text" at bounding box center [652, 440] width 351 height 33
click at [503, 284] on div "8" at bounding box center [500, 284] width 22 height 21
type input "08-09-2025 00:00"
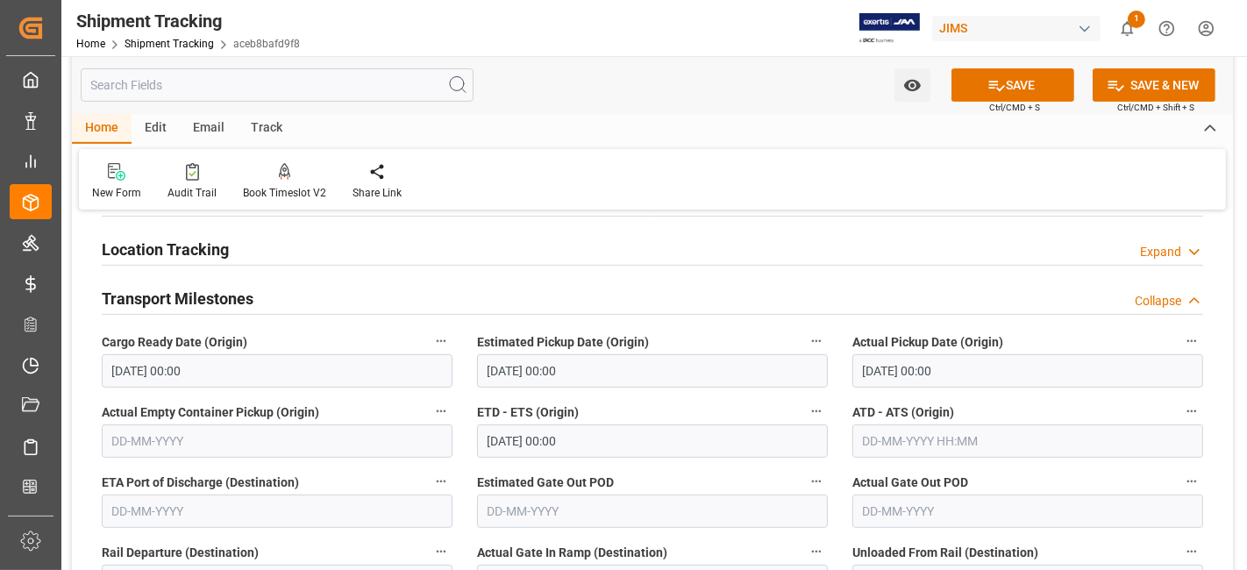
click at [398, 474] on label "ETA Port of Discharge (Destination)" at bounding box center [277, 482] width 351 height 25
click at [430, 474] on button "ETA Port of Discharge (Destination)" at bounding box center [441, 481] width 23 height 23
click at [714, 470] on div at bounding box center [623, 285] width 1247 height 570
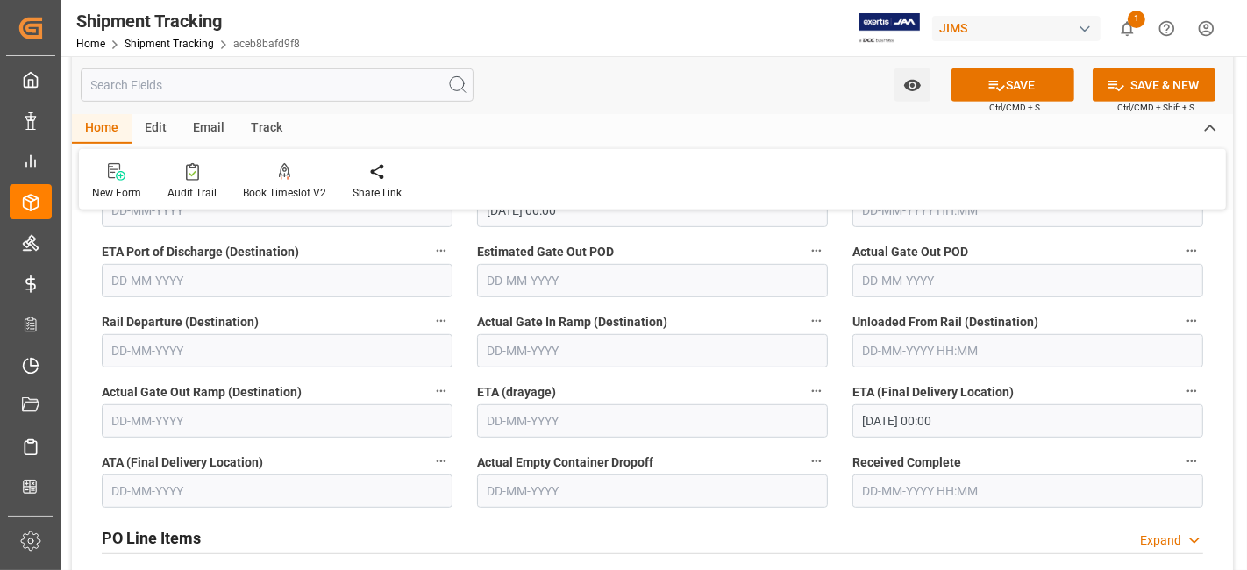
scroll to position [779, 0]
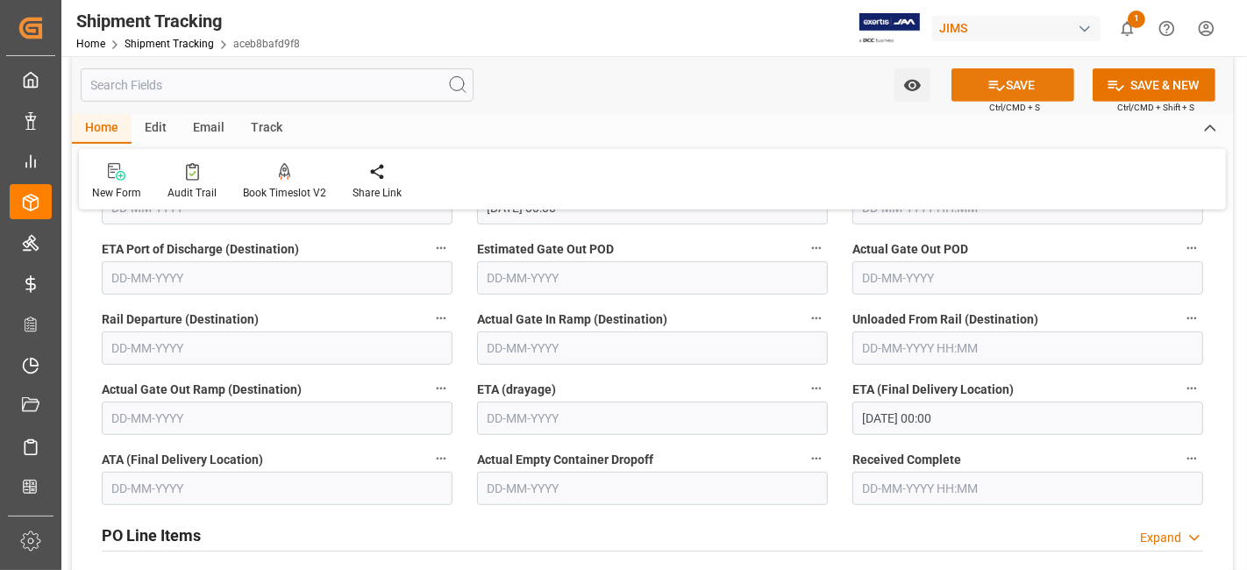
click at [964, 87] on button "SAVE" at bounding box center [1012, 84] width 123 height 33
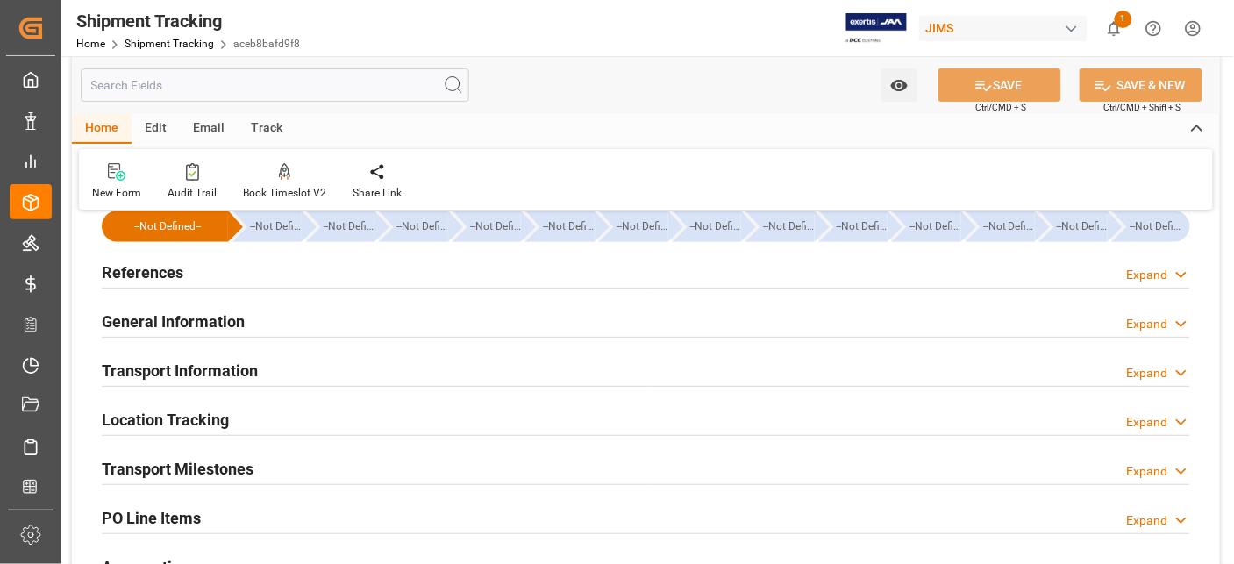
scroll to position [30, 0]
